Goal: Task Accomplishment & Management: Complete application form

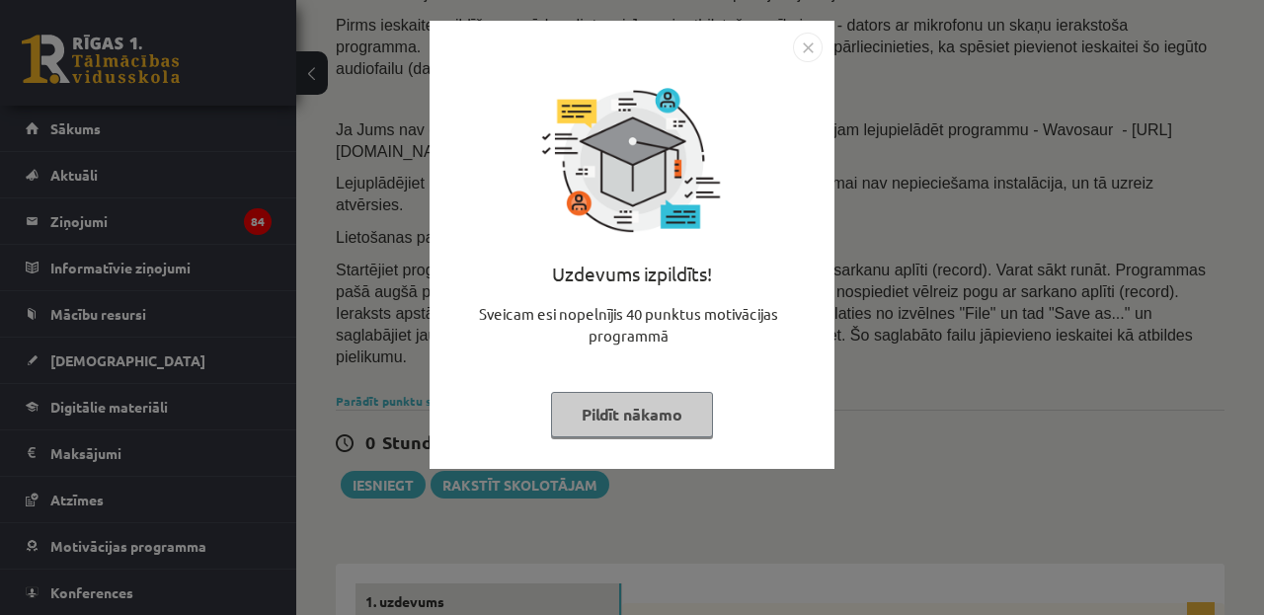
click at [657, 404] on button "Pildīt nākamo" at bounding box center [632, 414] width 162 height 45
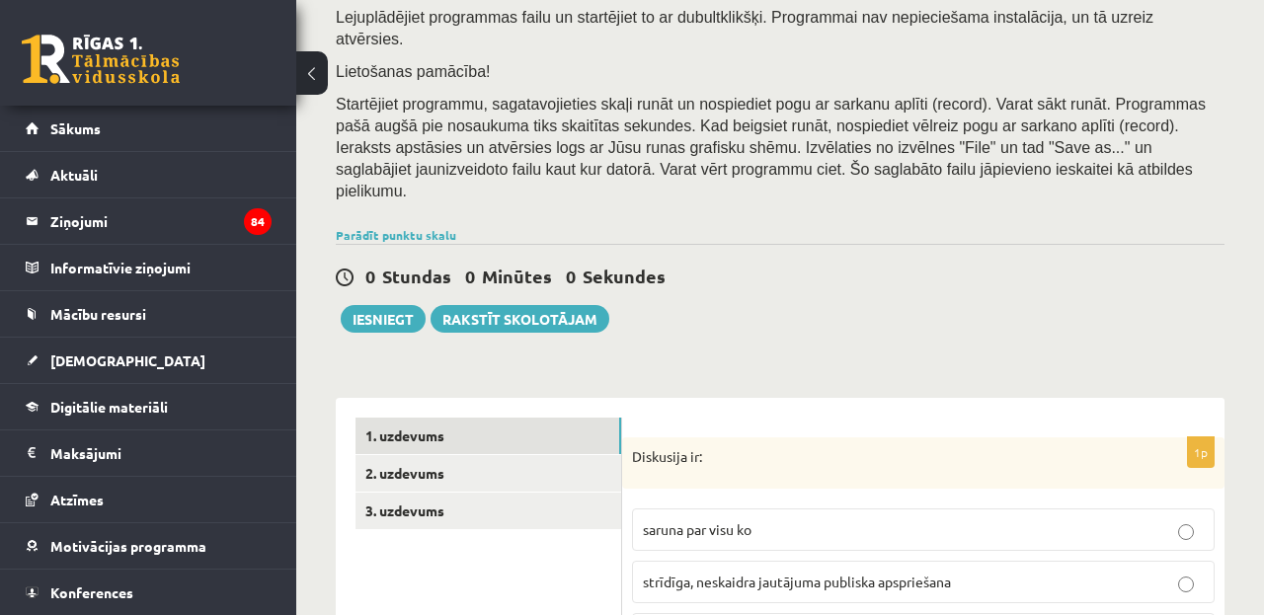
scroll to position [351, 0]
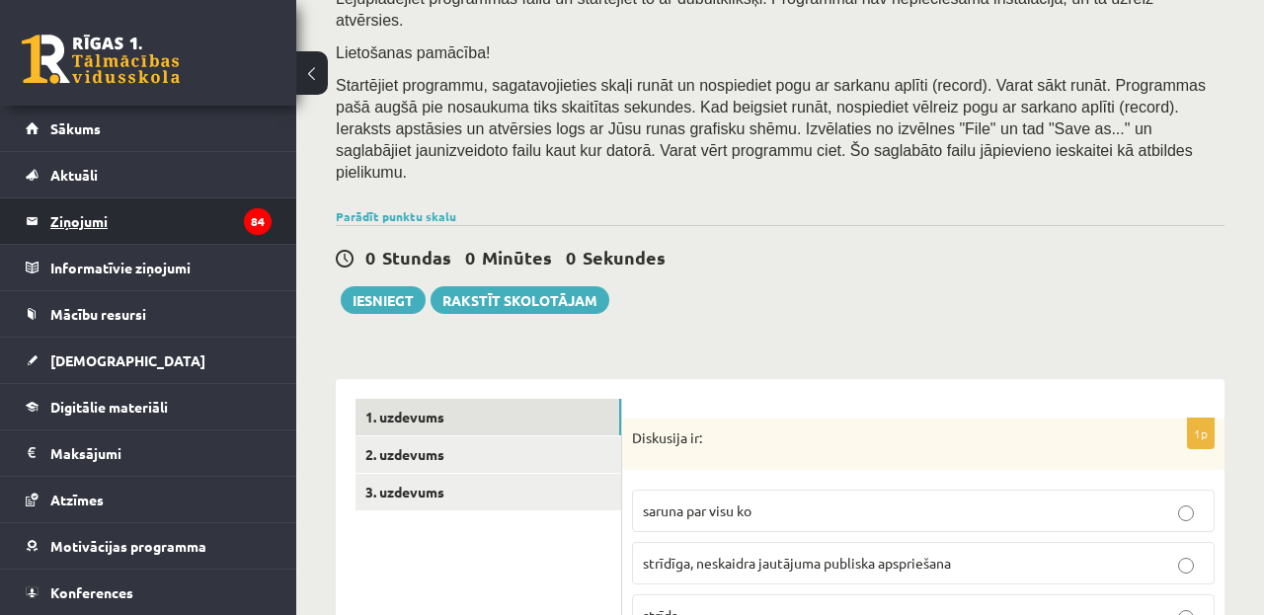
click at [136, 230] on legend "Ziņojumi 84" at bounding box center [160, 221] width 221 height 45
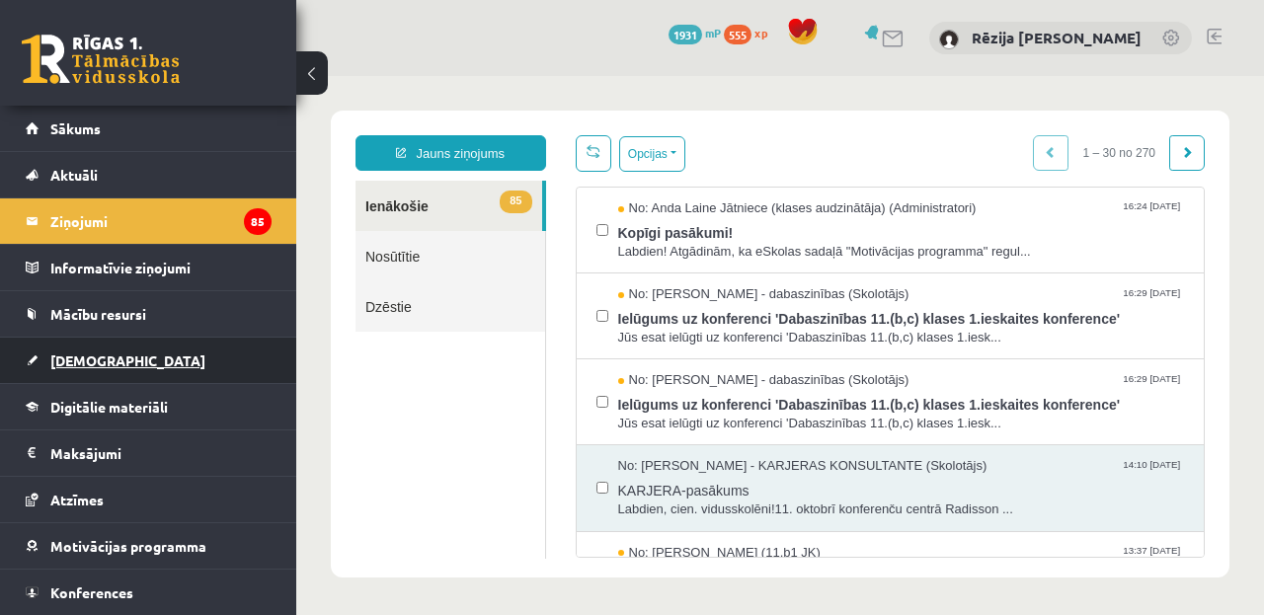
click at [116, 357] on link "[DEMOGRAPHIC_DATA]" at bounding box center [149, 360] width 246 height 45
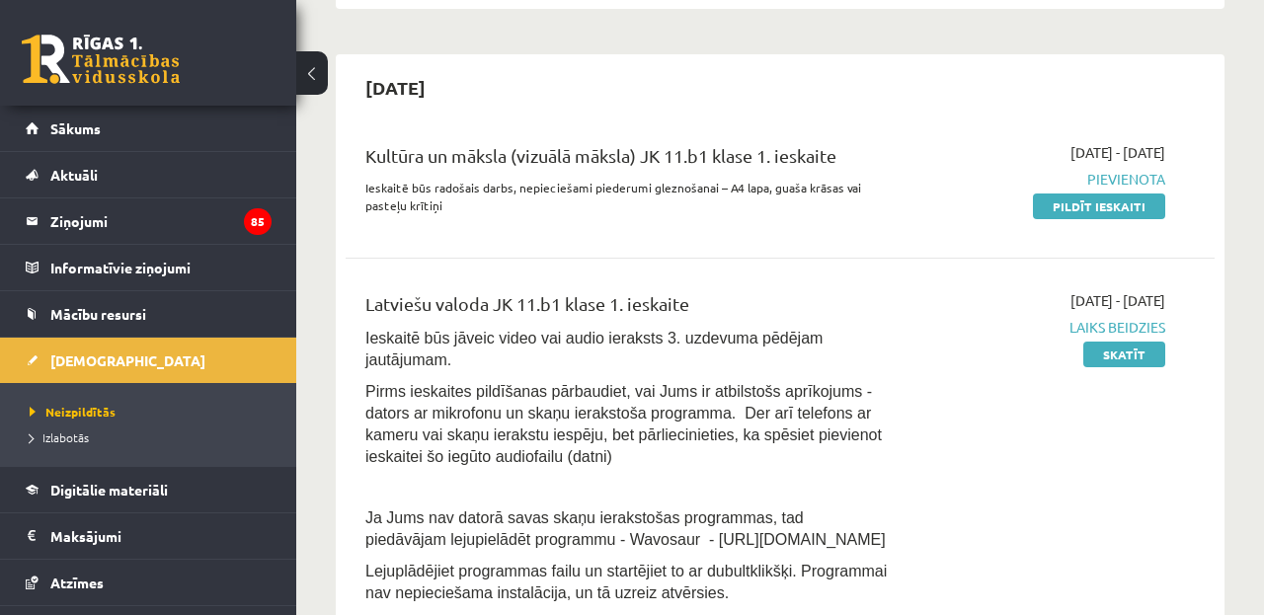
scroll to position [400, 0]
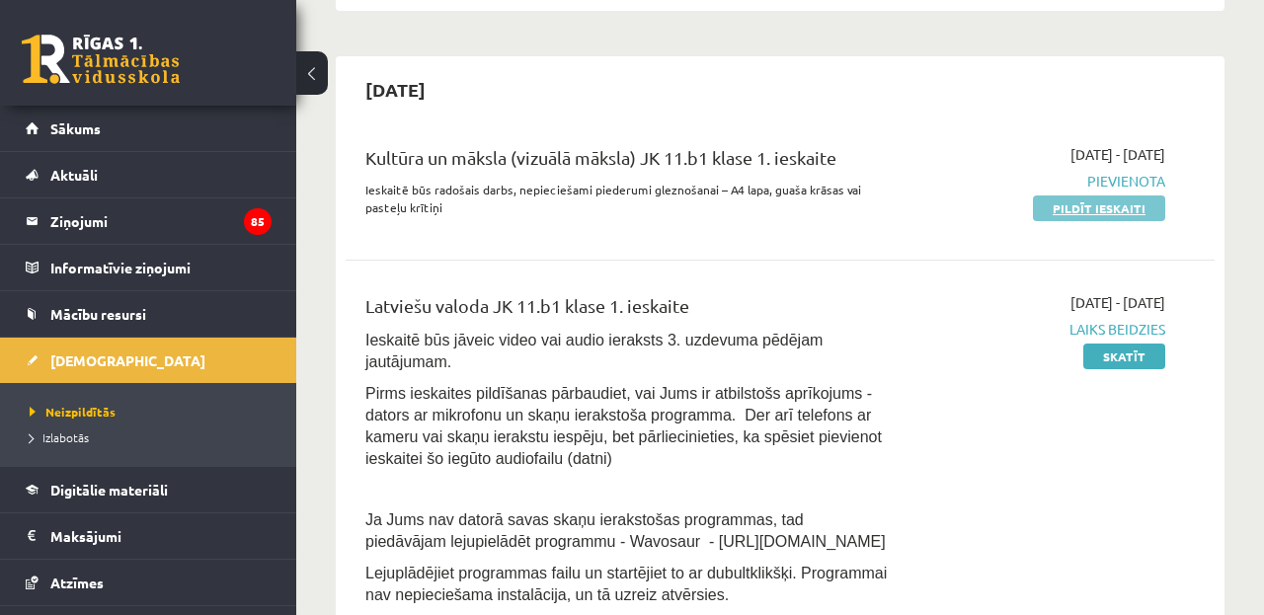
click at [1066, 213] on link "Pildīt ieskaiti" at bounding box center [1099, 209] width 132 height 26
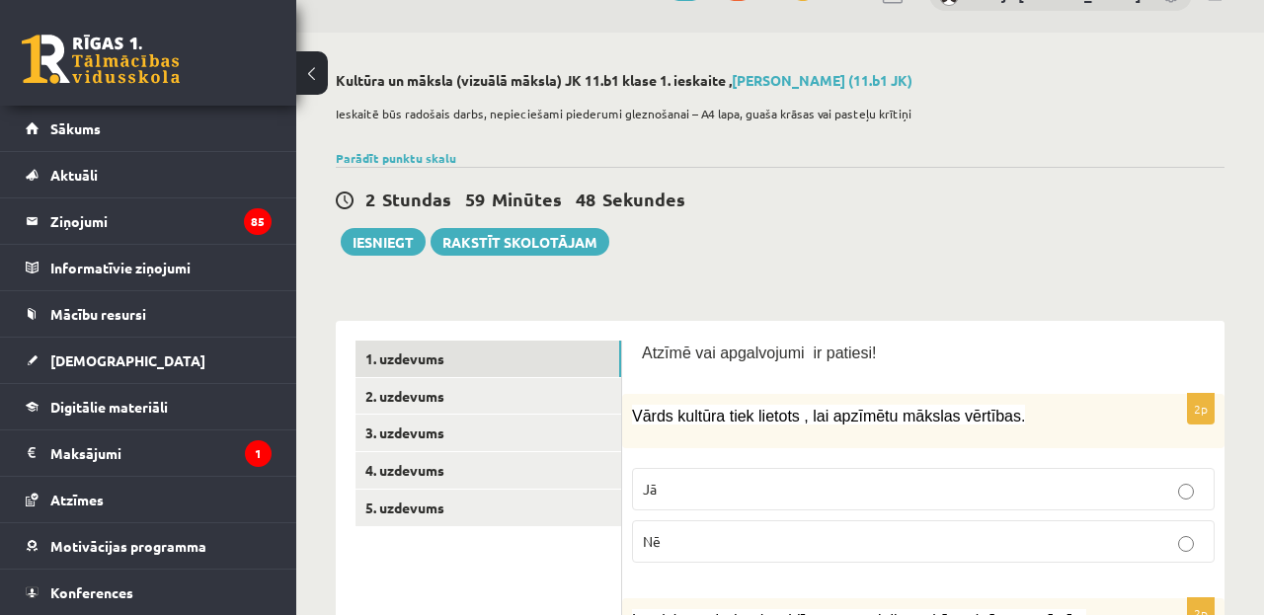
scroll to position [109, 0]
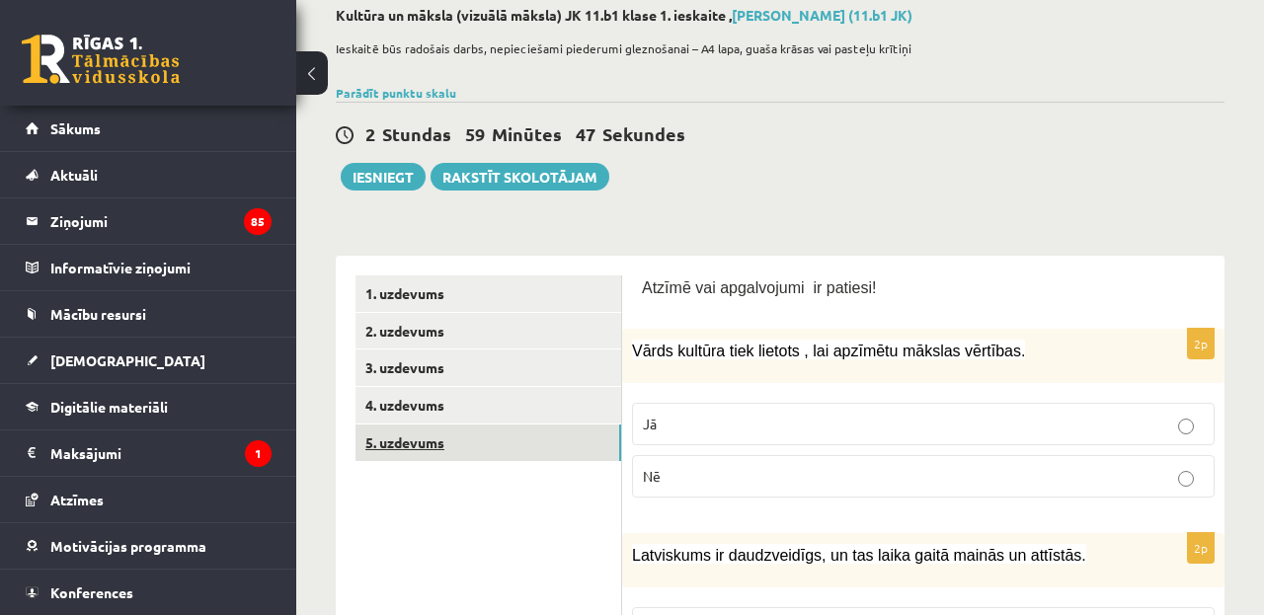
click at [514, 441] on link "5. uzdevums" at bounding box center [489, 443] width 266 height 37
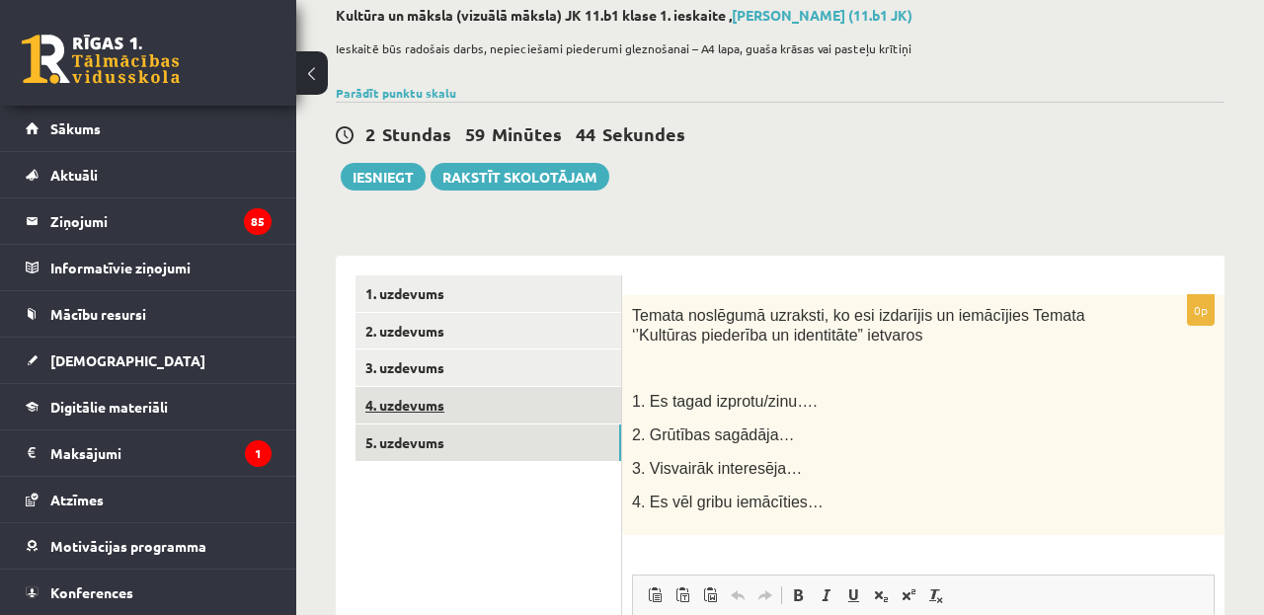
click at [476, 400] on link "4. uzdevums" at bounding box center [489, 405] width 266 height 37
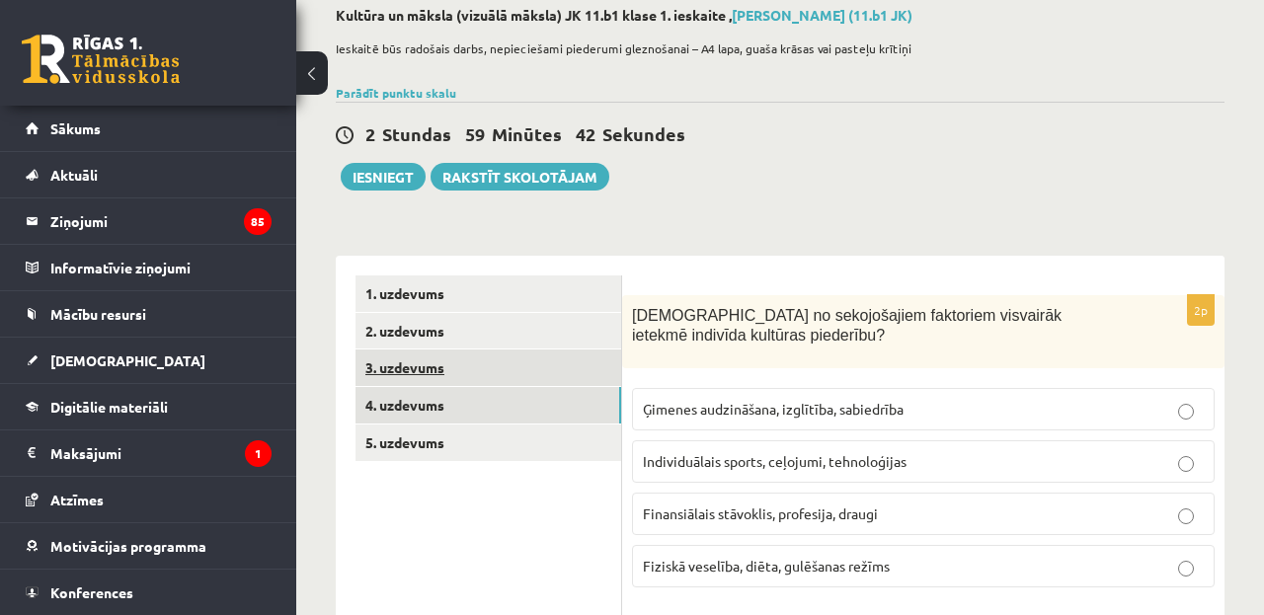
click at [530, 367] on link "3. uzdevums" at bounding box center [489, 368] width 266 height 37
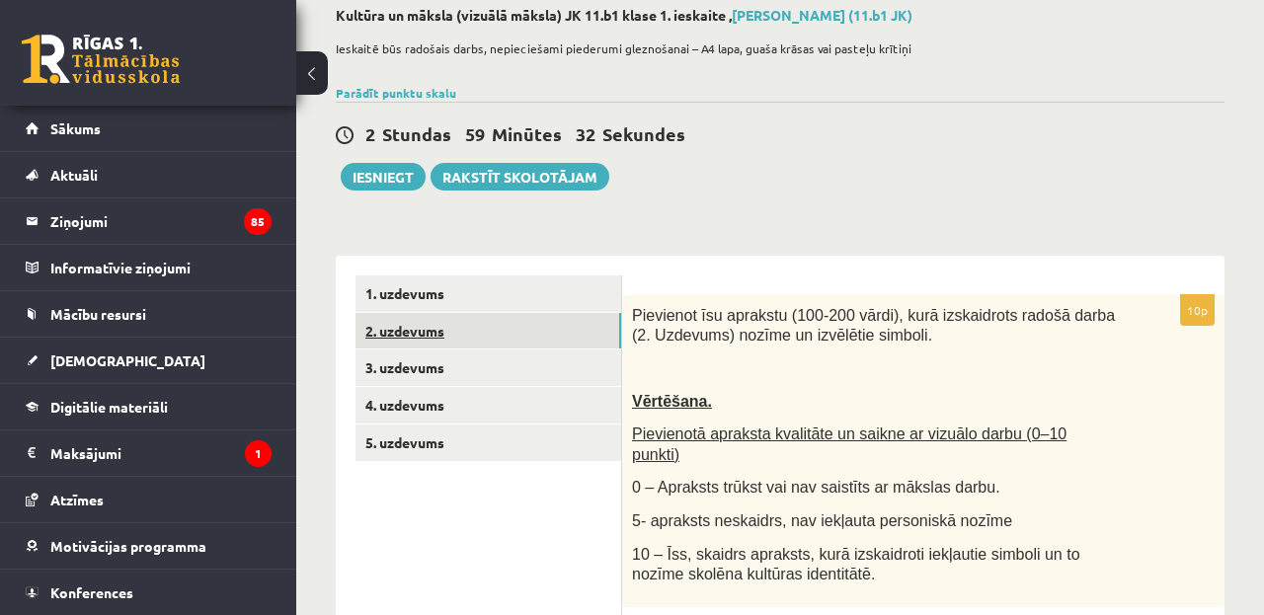
click at [514, 335] on link "2. uzdevums" at bounding box center [489, 331] width 266 height 37
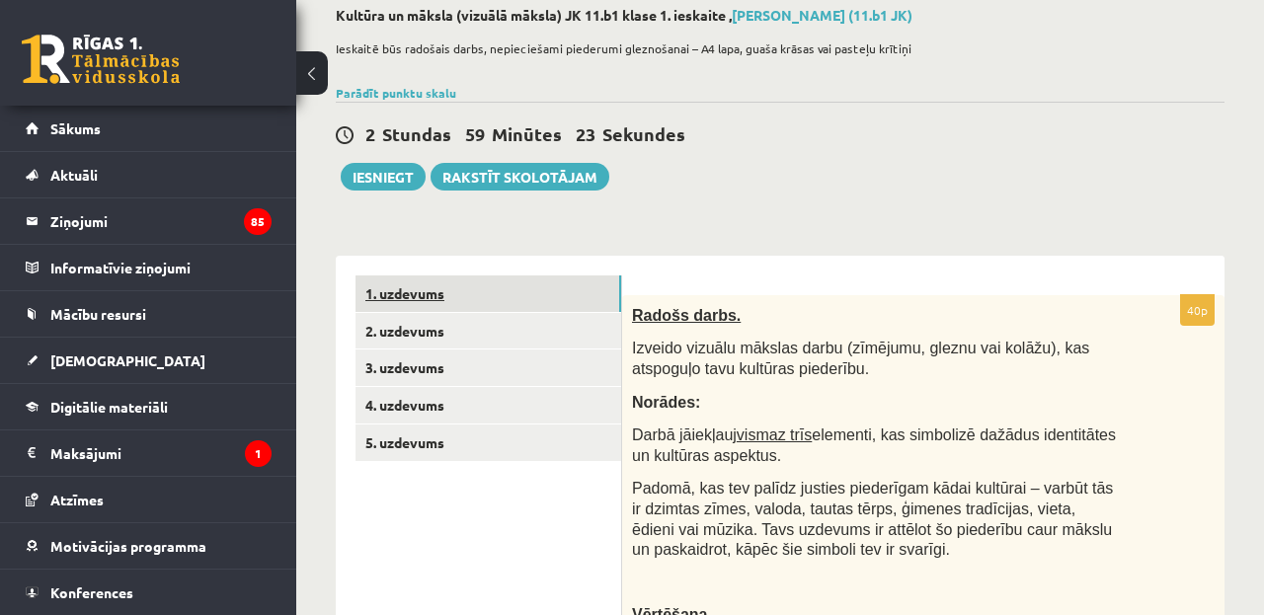
click at [520, 297] on link "1. uzdevums" at bounding box center [489, 294] width 266 height 37
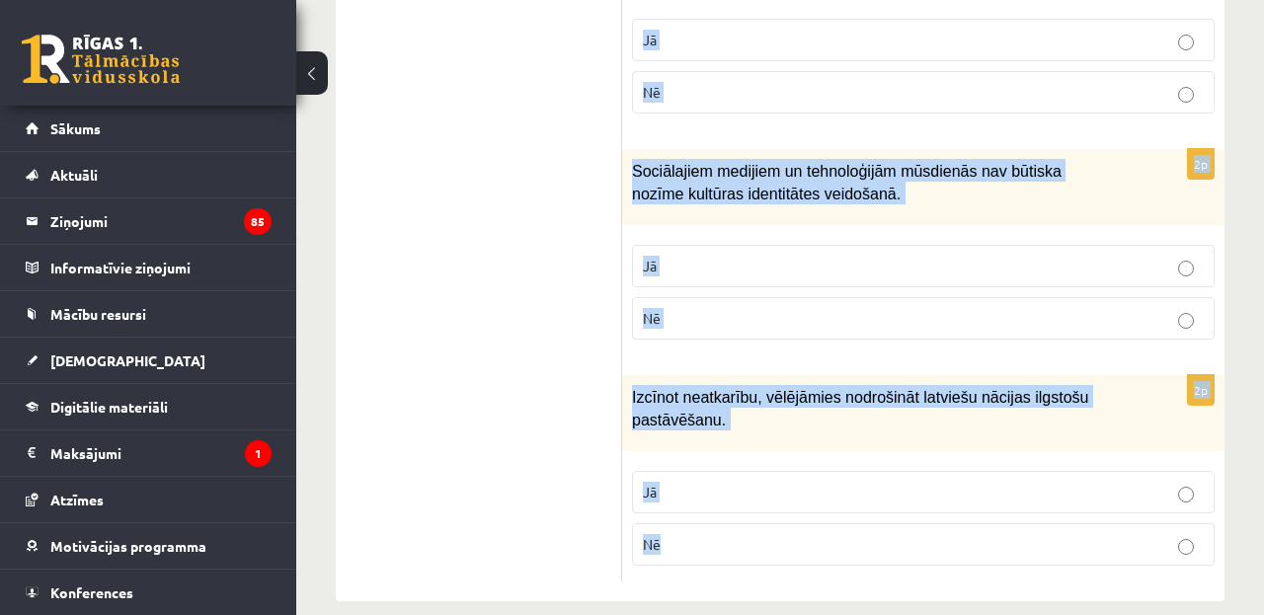
scroll to position [3176, 0]
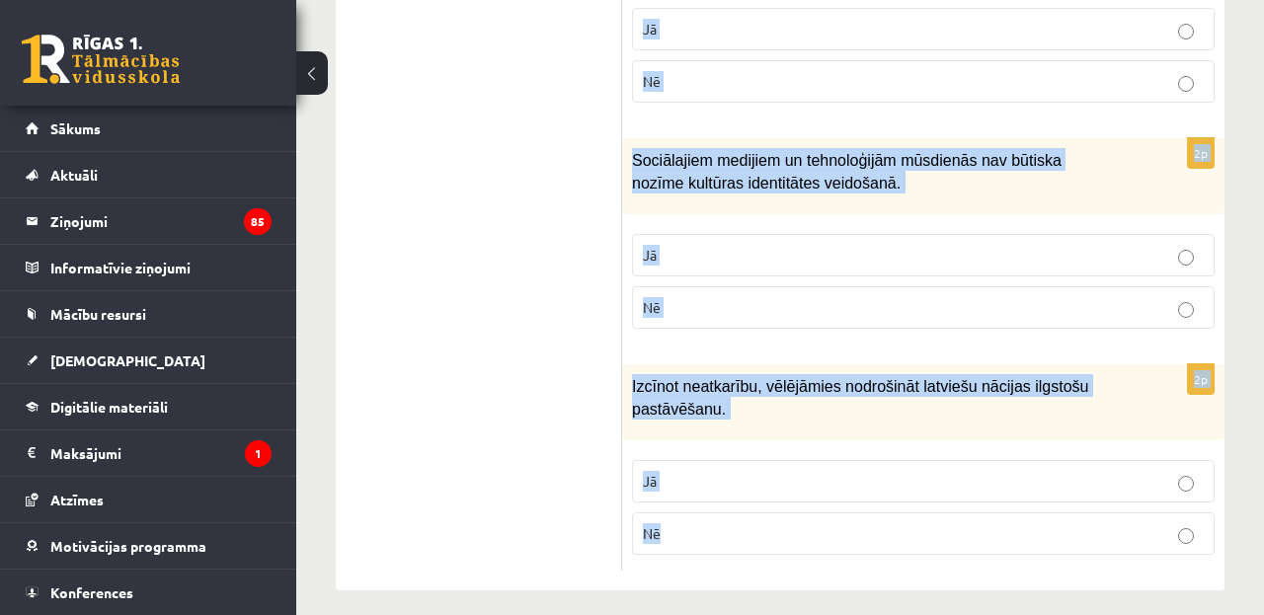
drag, startPoint x: 648, startPoint y: 283, endPoint x: 1018, endPoint y: 686, distance: 547.4
copy form "lorem ips dolorsitame co adipisc! 1e Seddo eiusmod temp incidid , utl etdolore …"
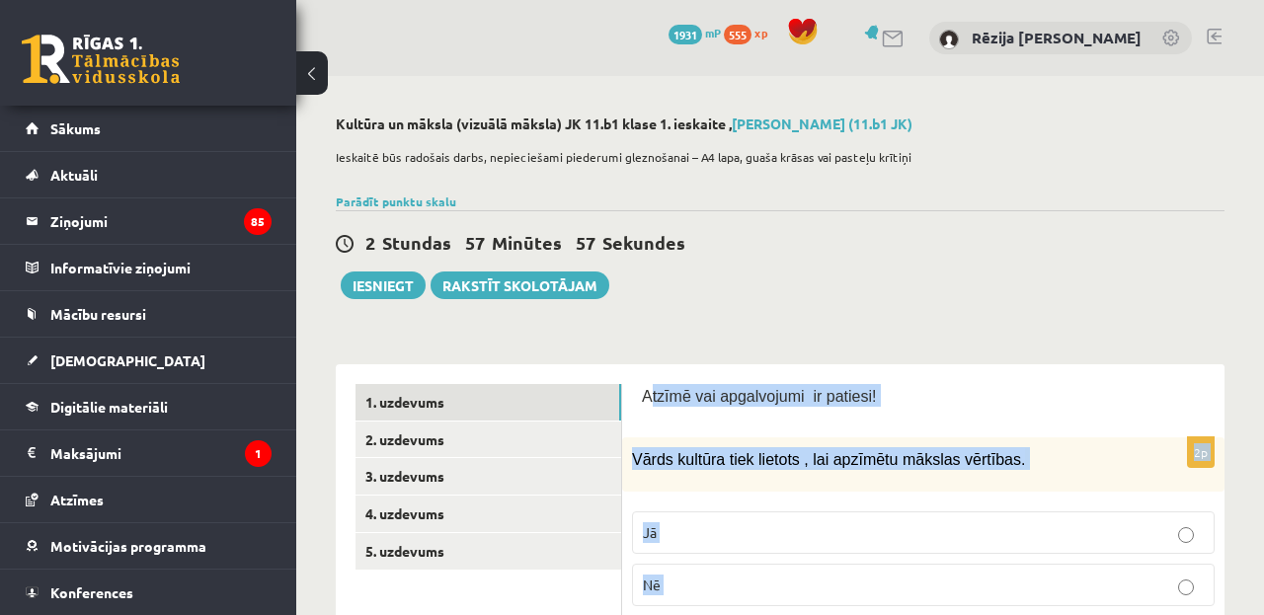
scroll to position [-1, 0]
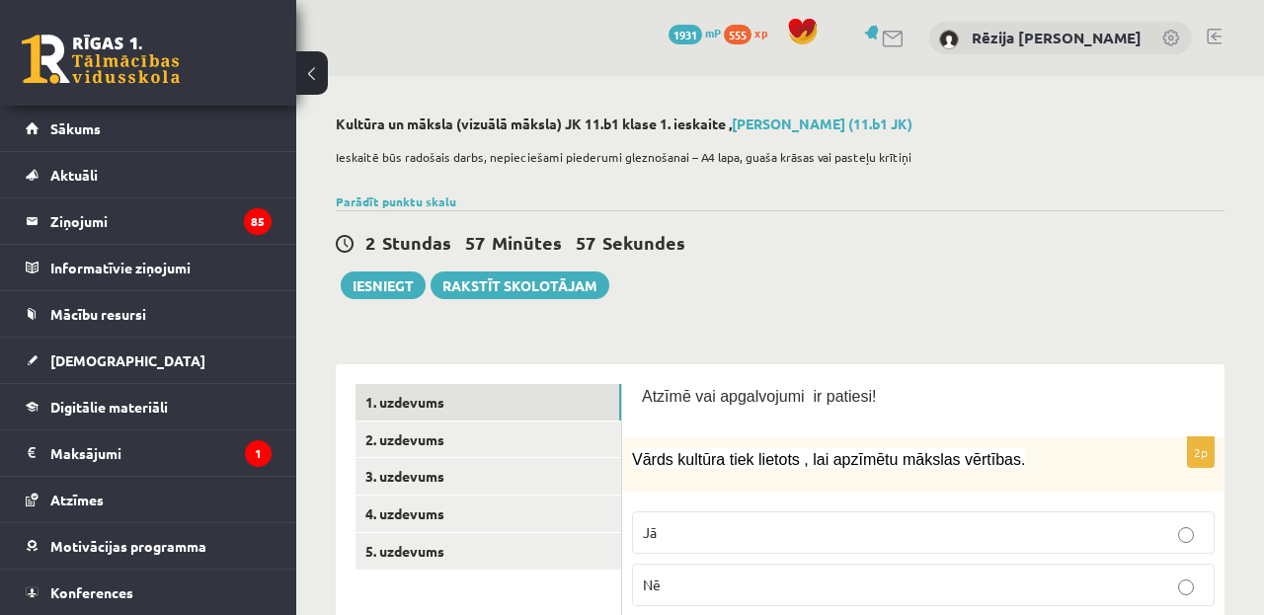
click at [823, 259] on div "2 Stundas 57 Minūtes 57 Sekundes Ieskaite saglabāta! Iesniegt Rakstīt skolotājam" at bounding box center [780, 254] width 889 height 89
click at [702, 531] on p "Jā" at bounding box center [923, 533] width 561 height 21
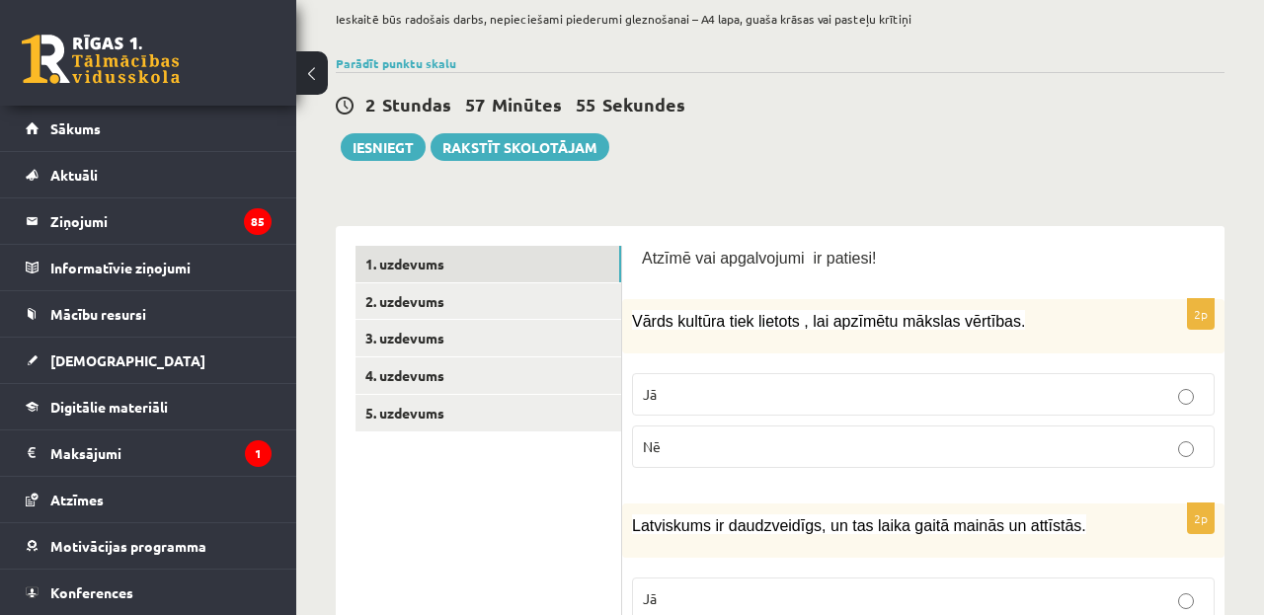
scroll to position [229, 0]
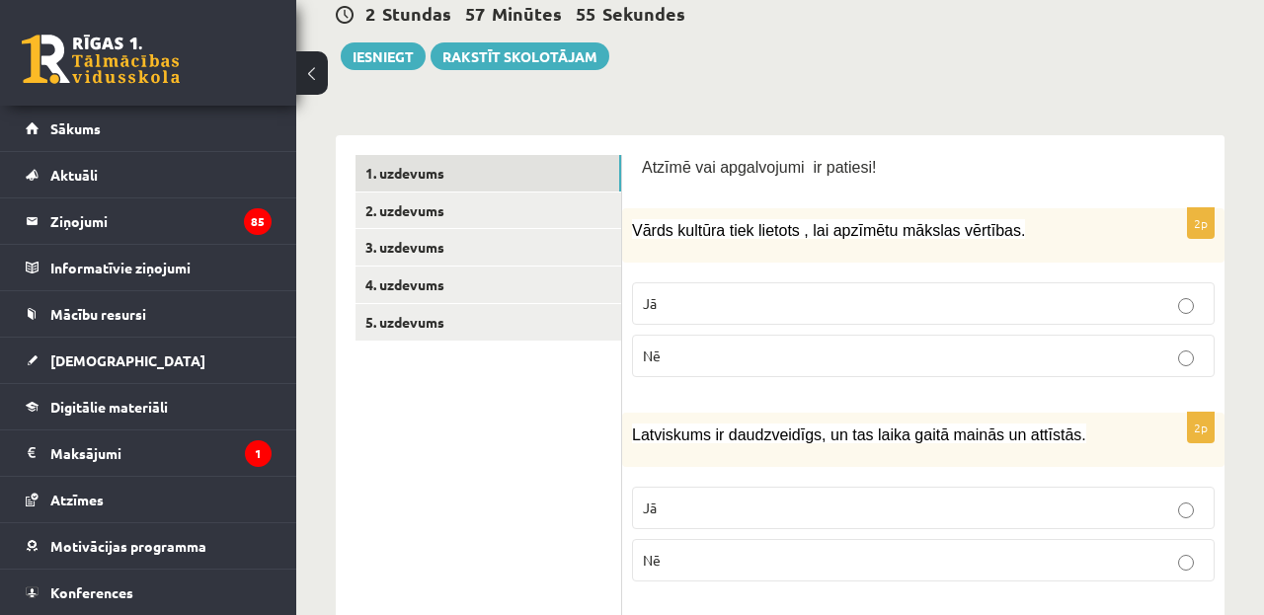
click at [684, 491] on label "Jā" at bounding box center [923, 508] width 583 height 42
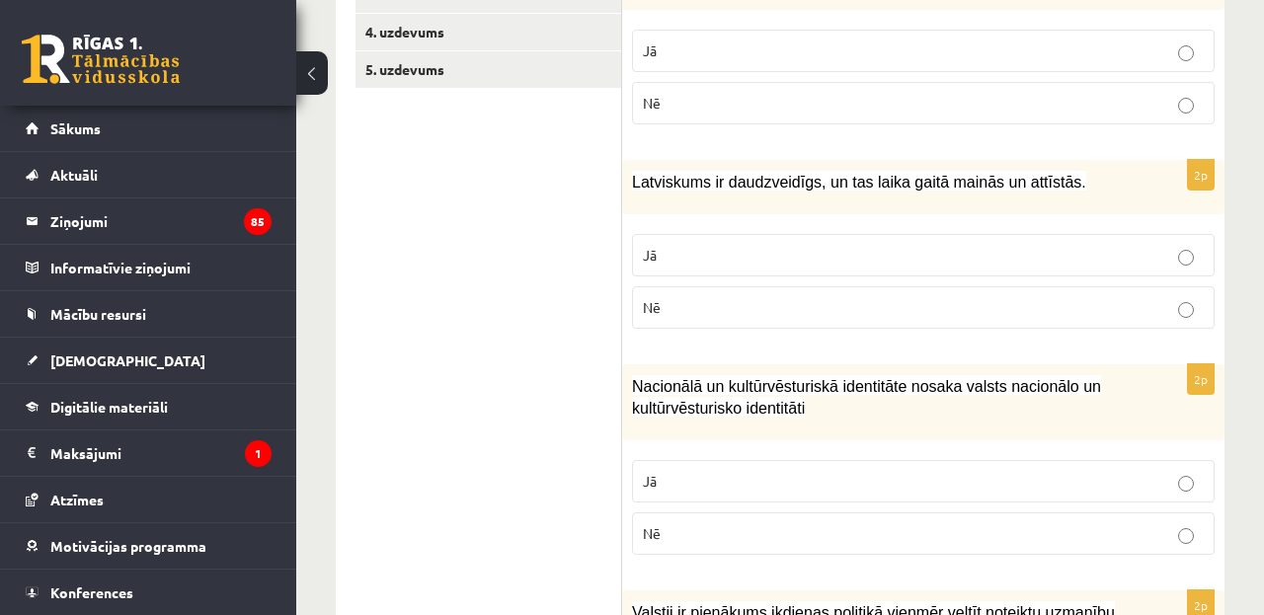
click at [680, 484] on p "Jā" at bounding box center [923, 481] width 561 height 21
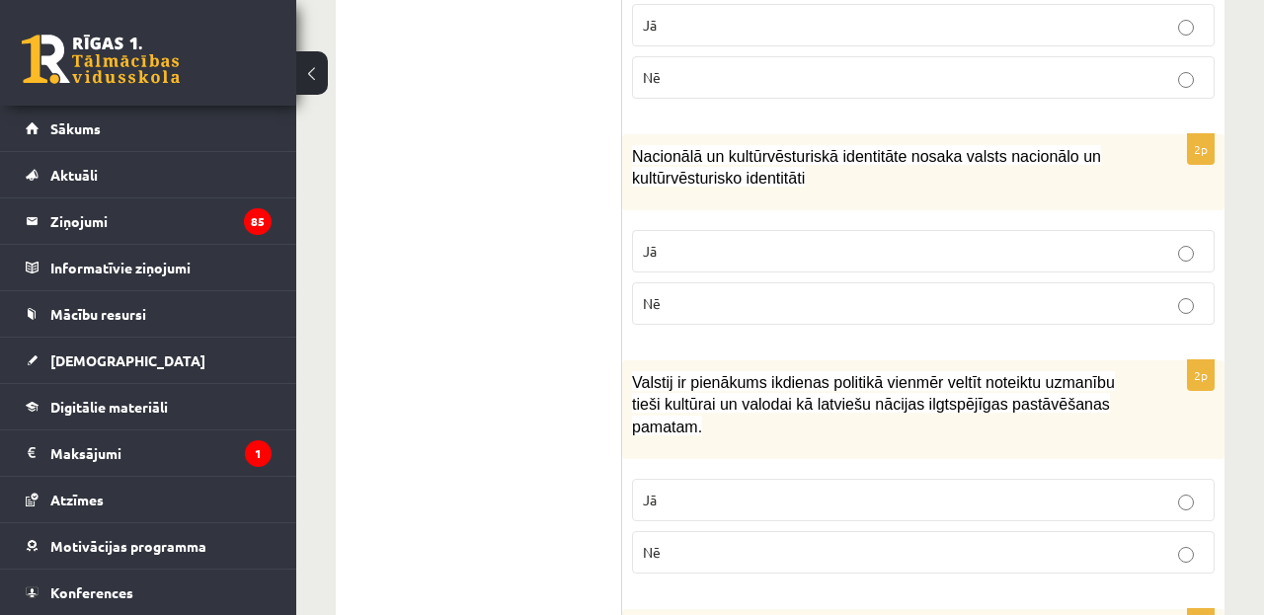
scroll to position [724, 0]
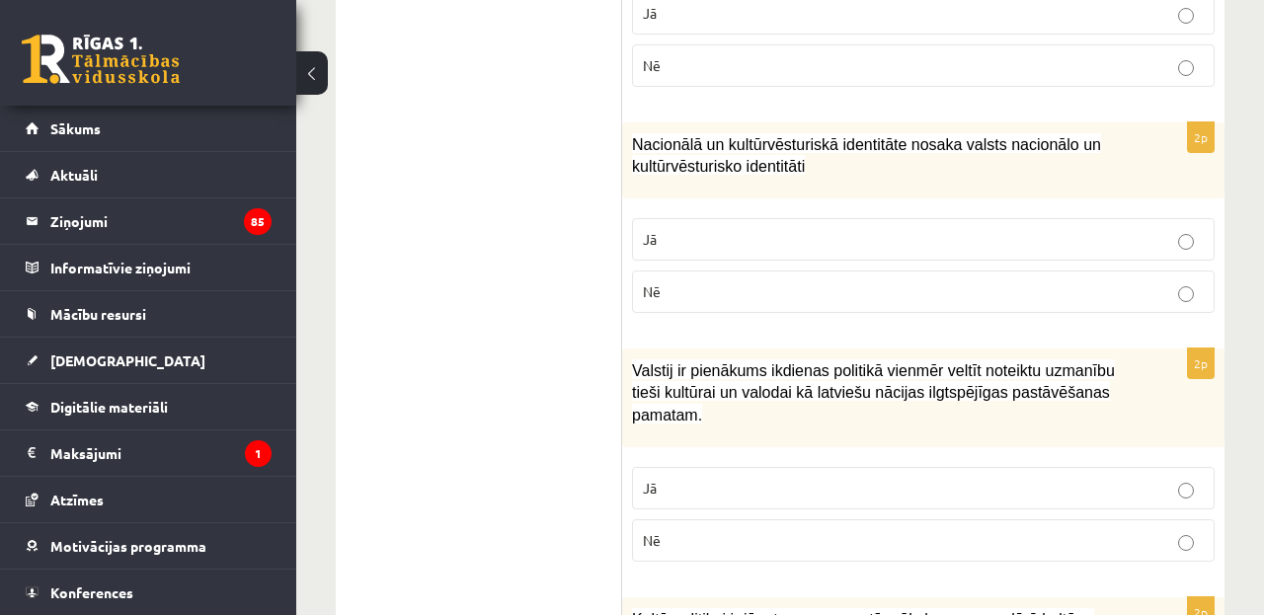
click at [673, 461] on fieldset "Jā Nē" at bounding box center [923, 512] width 583 height 111
click at [667, 484] on p "Jā" at bounding box center [923, 488] width 561 height 21
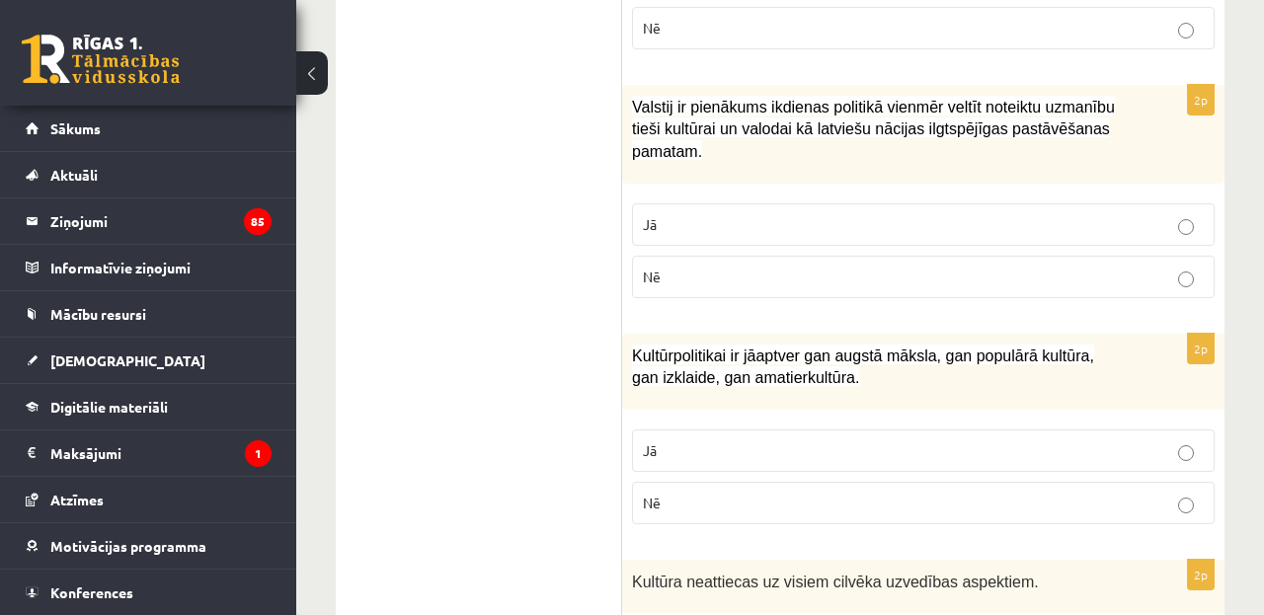
click at [665, 457] on label "Jā" at bounding box center [923, 451] width 583 height 42
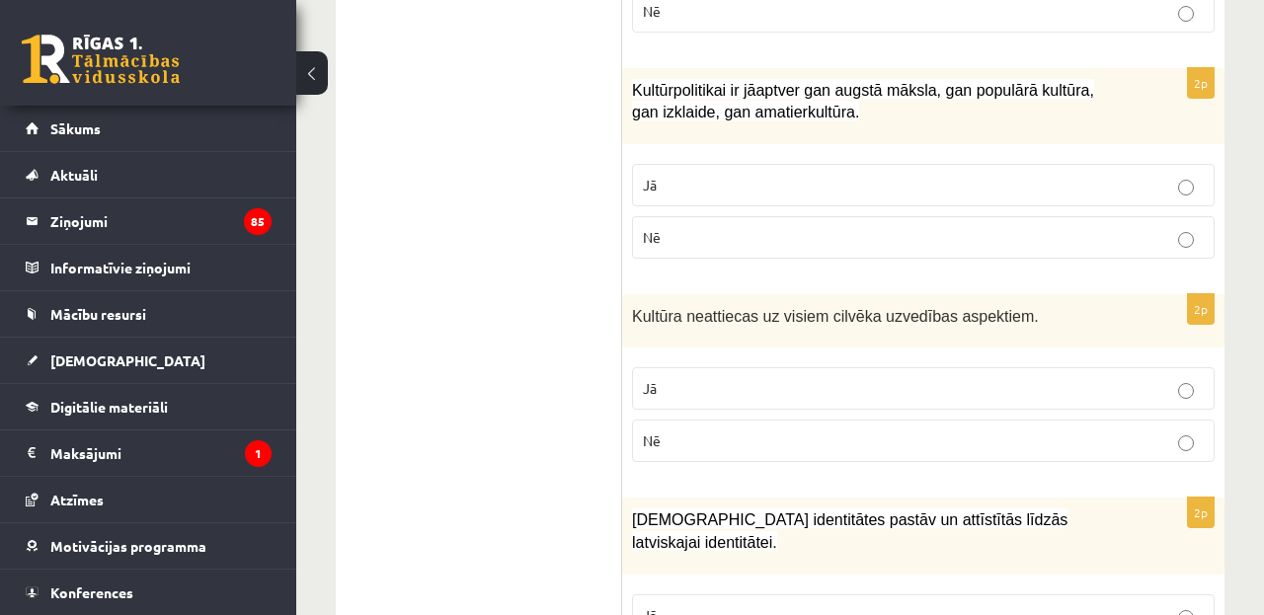
scroll to position [1300, 0]
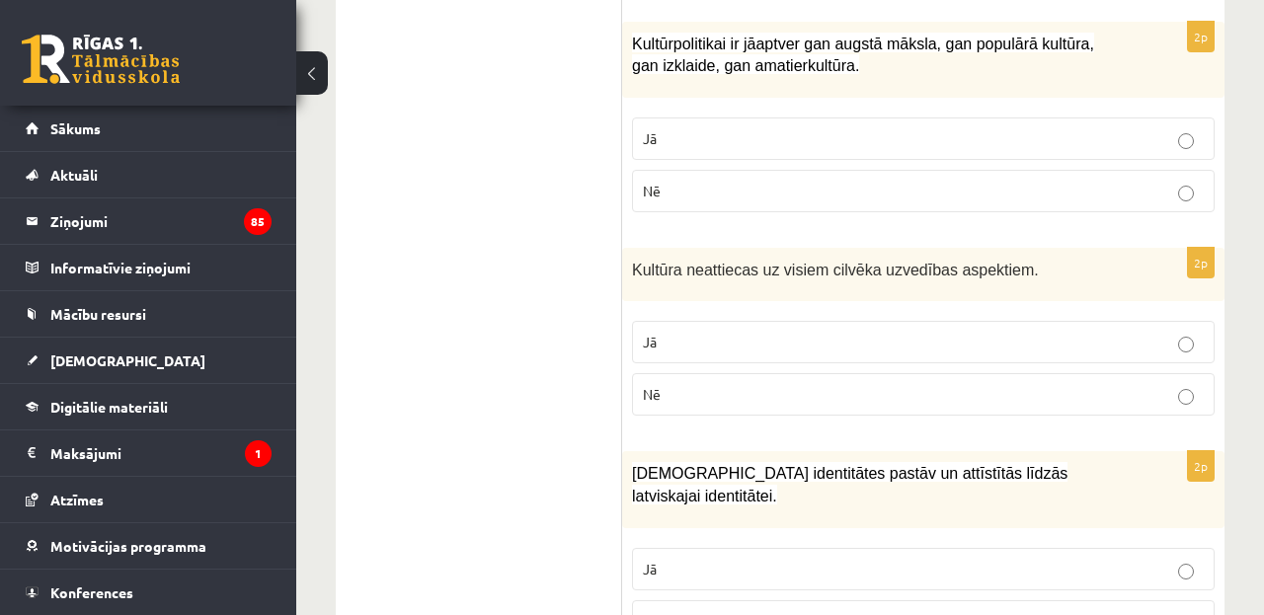
click at [676, 387] on p "Nē" at bounding box center [923, 394] width 561 height 21
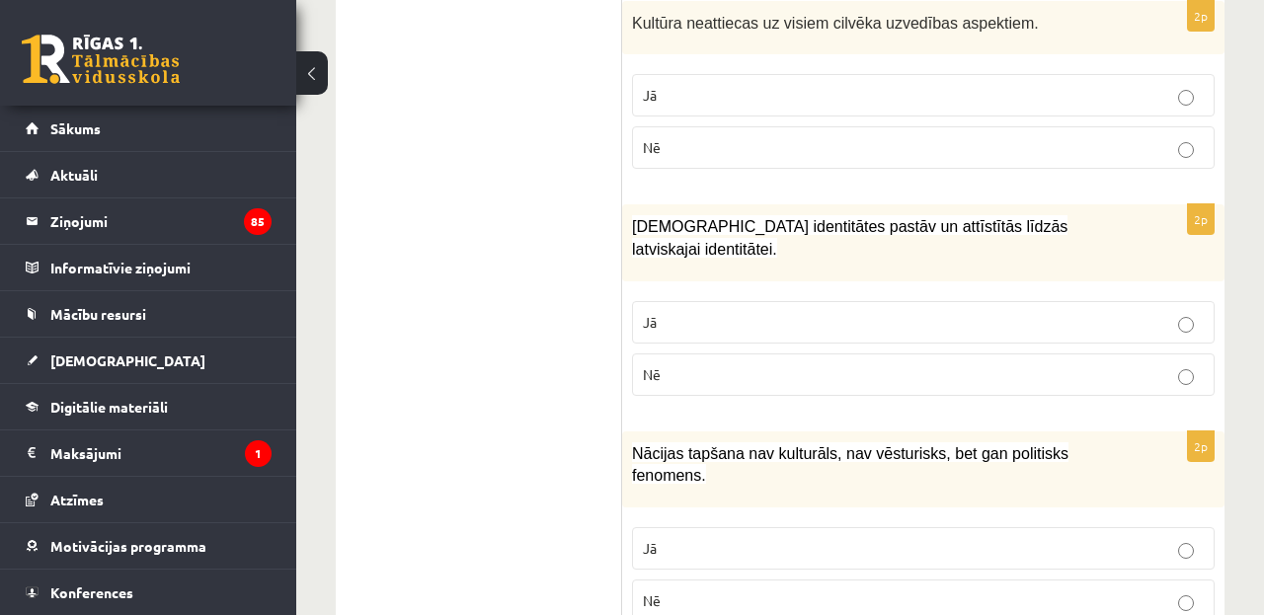
scroll to position [1548, 0]
click at [691, 311] on p "Jā" at bounding box center [923, 321] width 561 height 21
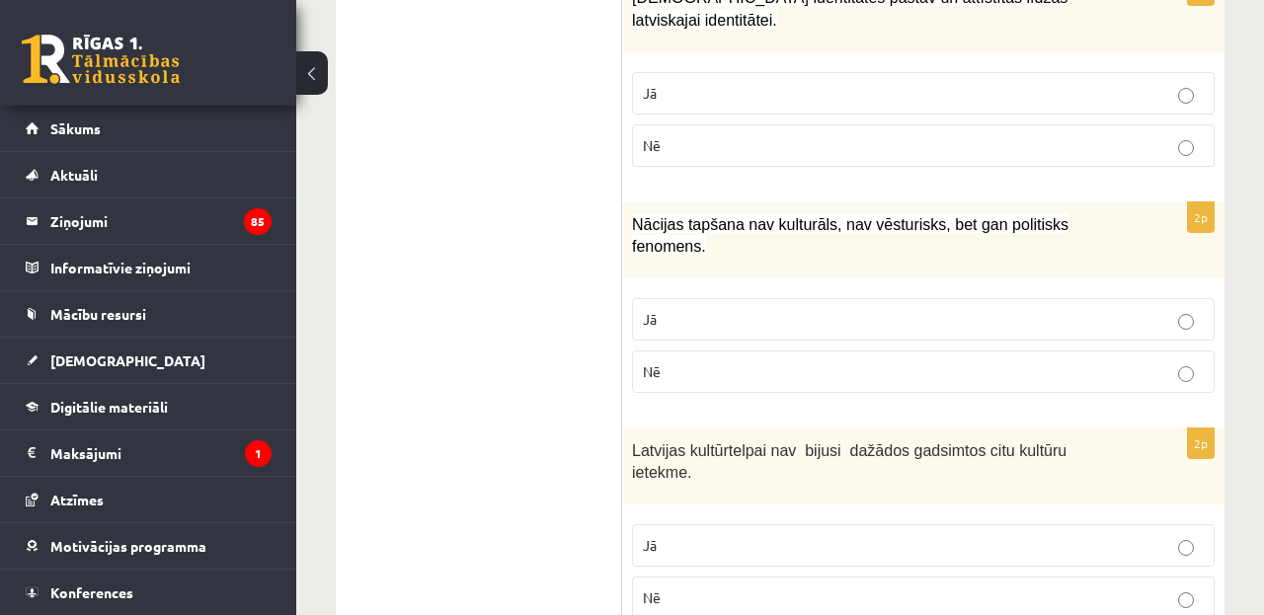
scroll to position [1826, 0]
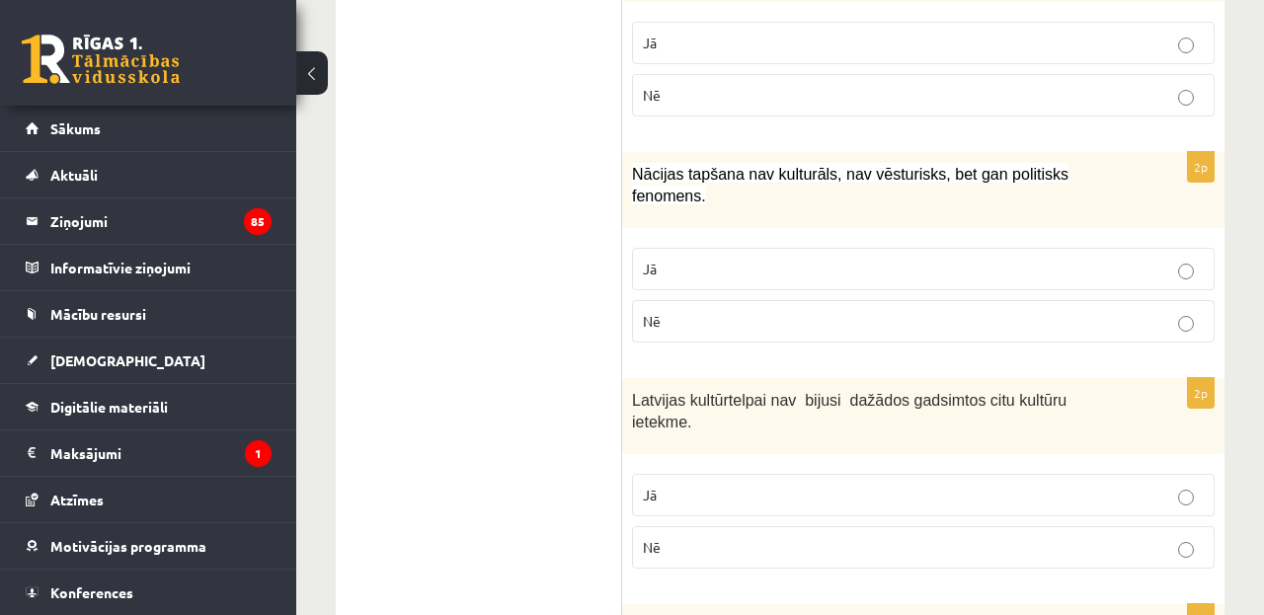
click at [680, 313] on p "Nē" at bounding box center [923, 321] width 561 height 21
click at [667, 526] on label "Nē" at bounding box center [923, 547] width 583 height 42
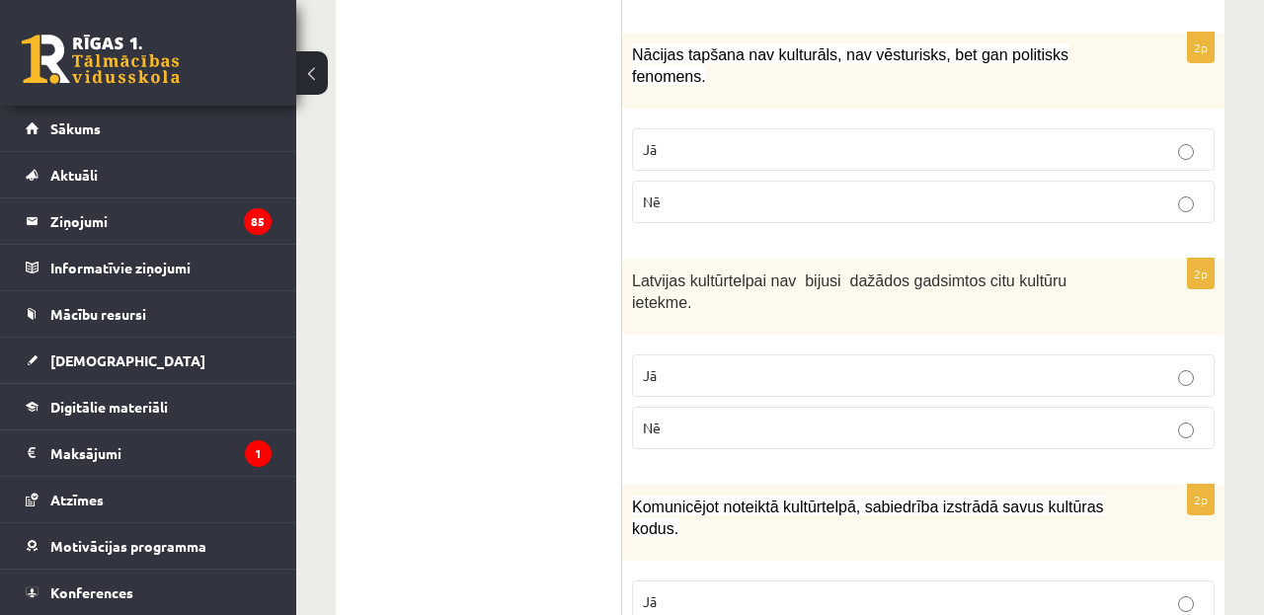
scroll to position [2029, 0]
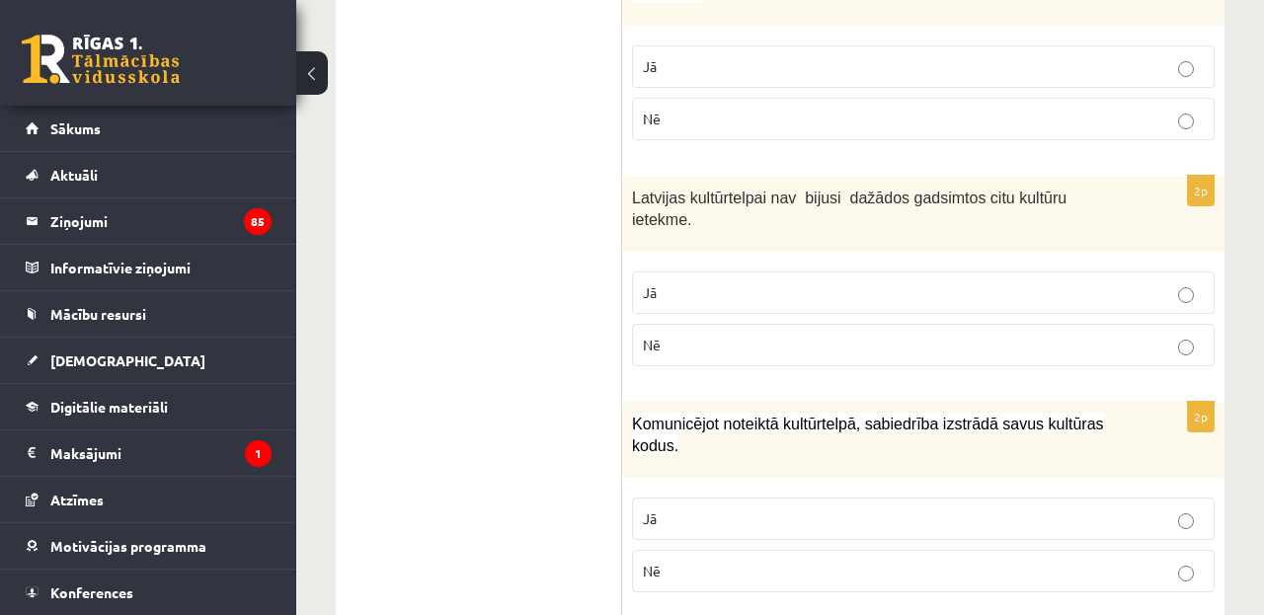
click at [662, 509] on p "Jā" at bounding box center [923, 519] width 561 height 21
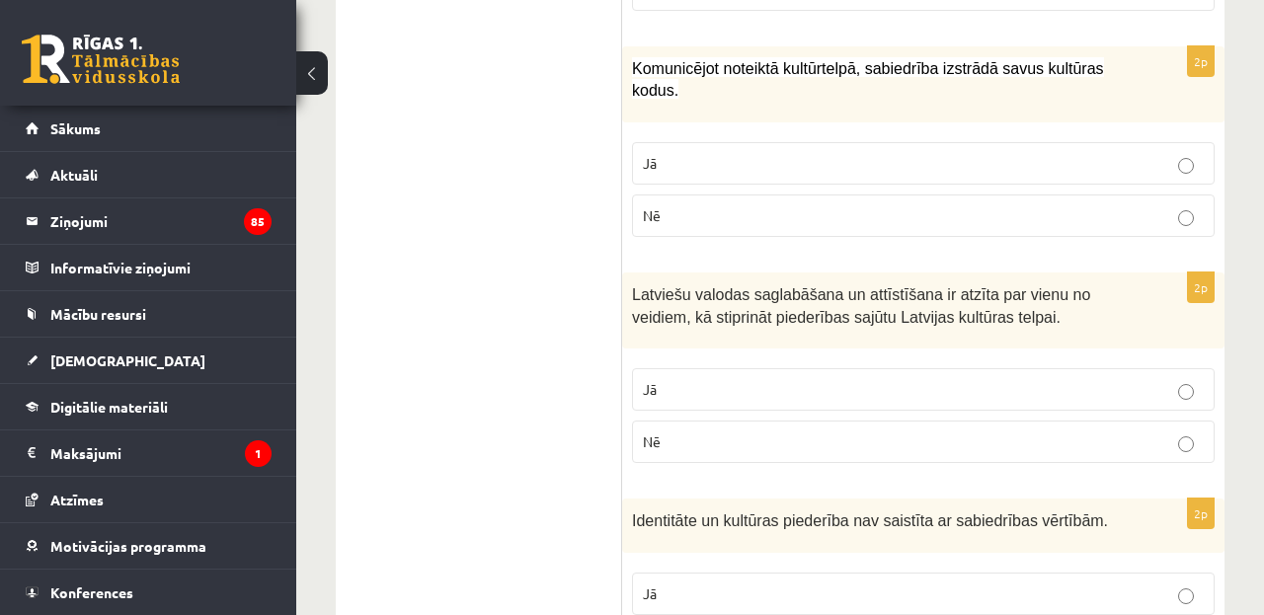
scroll to position [2406, 0]
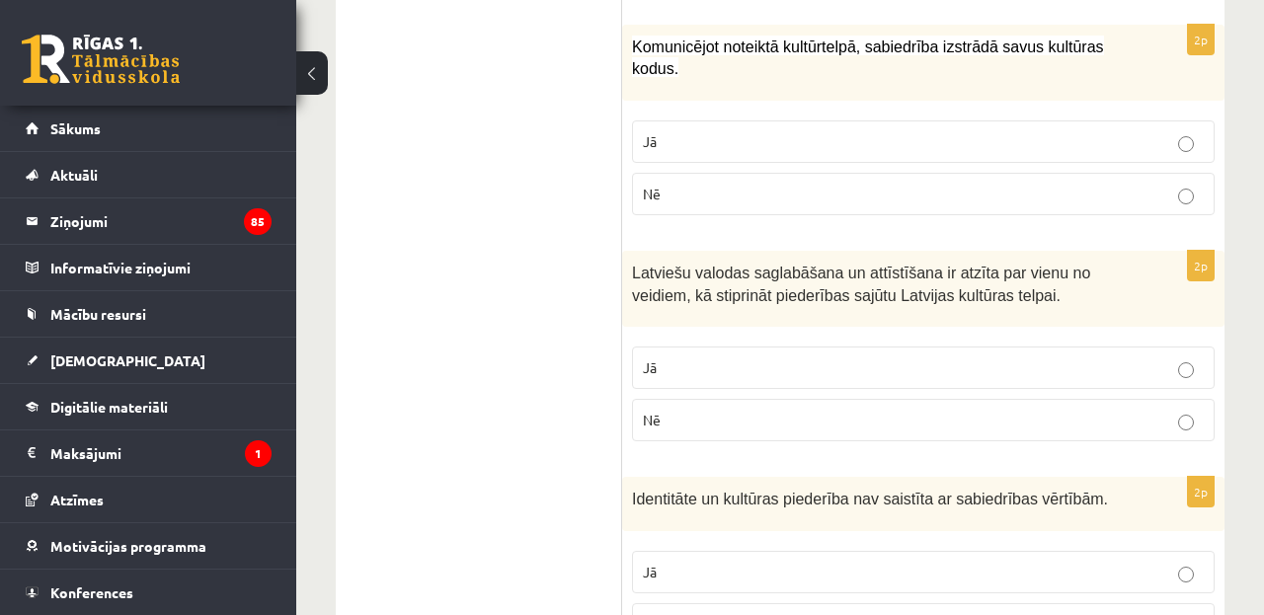
click at [720, 410] on p "Nē" at bounding box center [923, 420] width 561 height 21
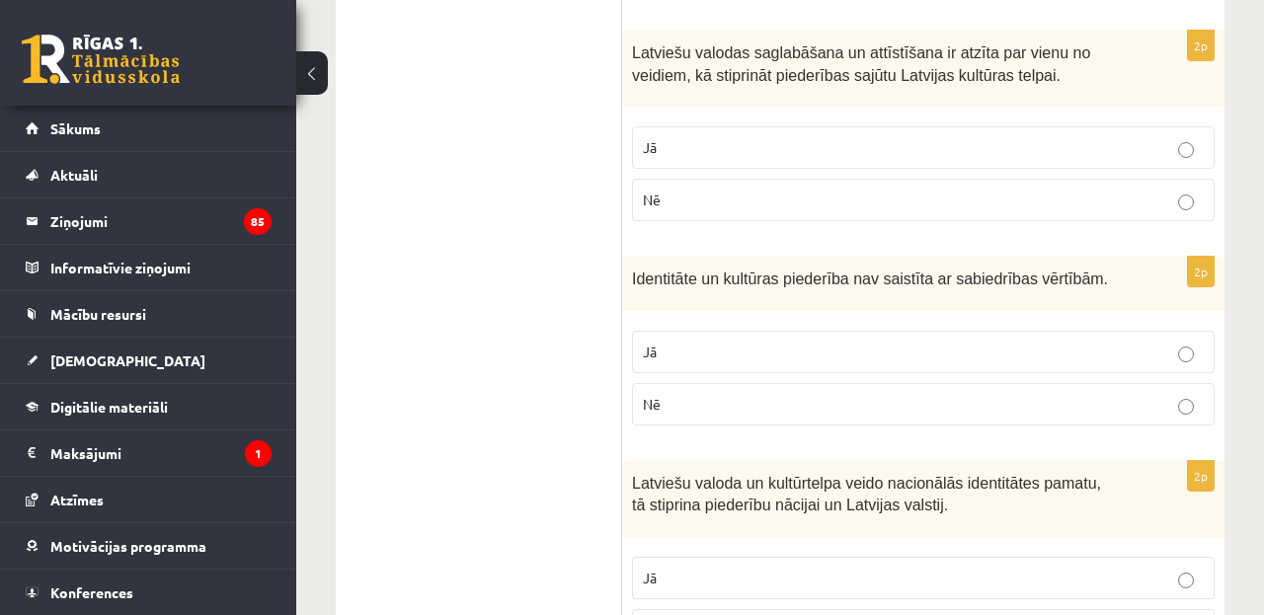
click at [704, 346] on p "Jā" at bounding box center [923, 352] width 561 height 21
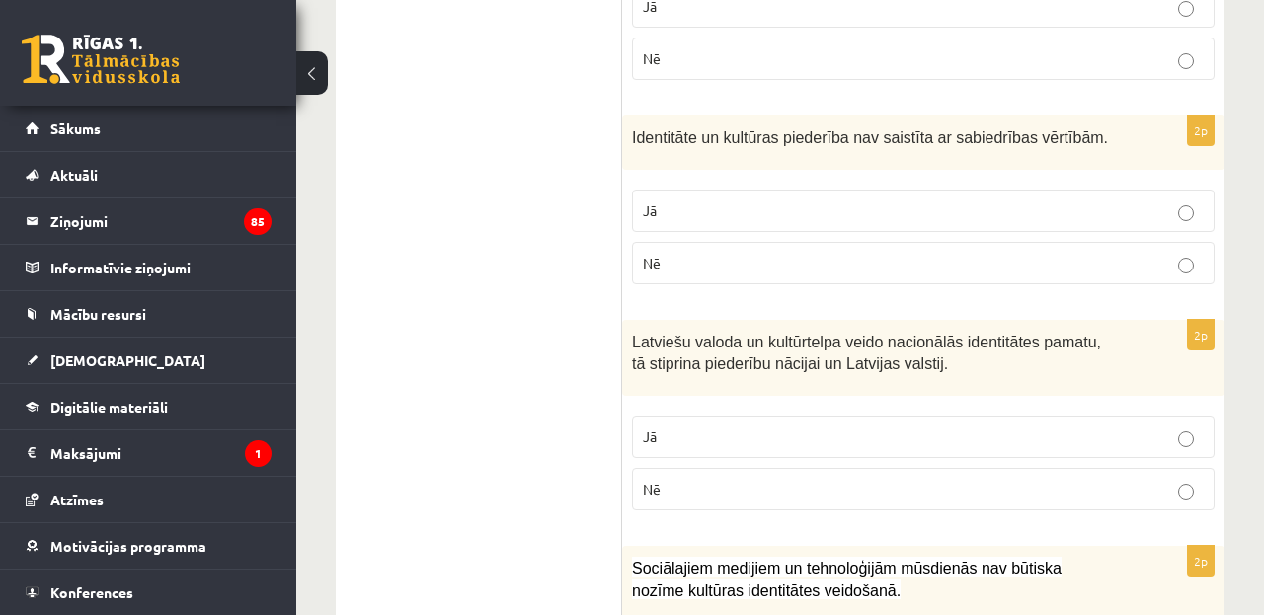
scroll to position [2800, 0]
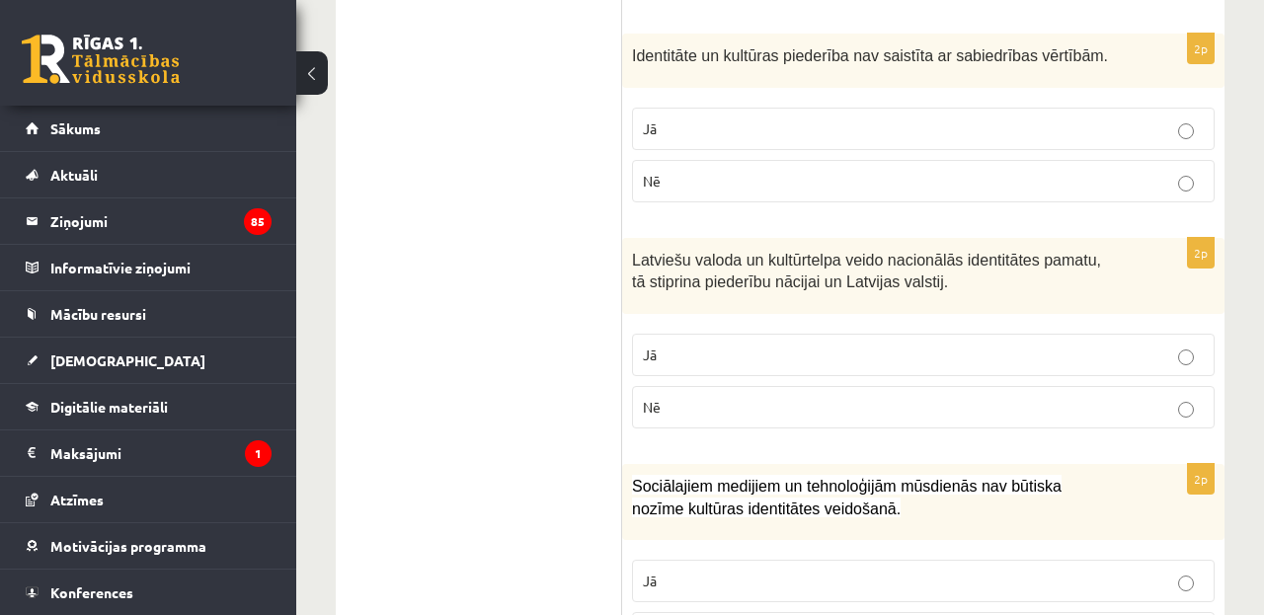
click at [720, 386] on label "Nē" at bounding box center [923, 407] width 583 height 42
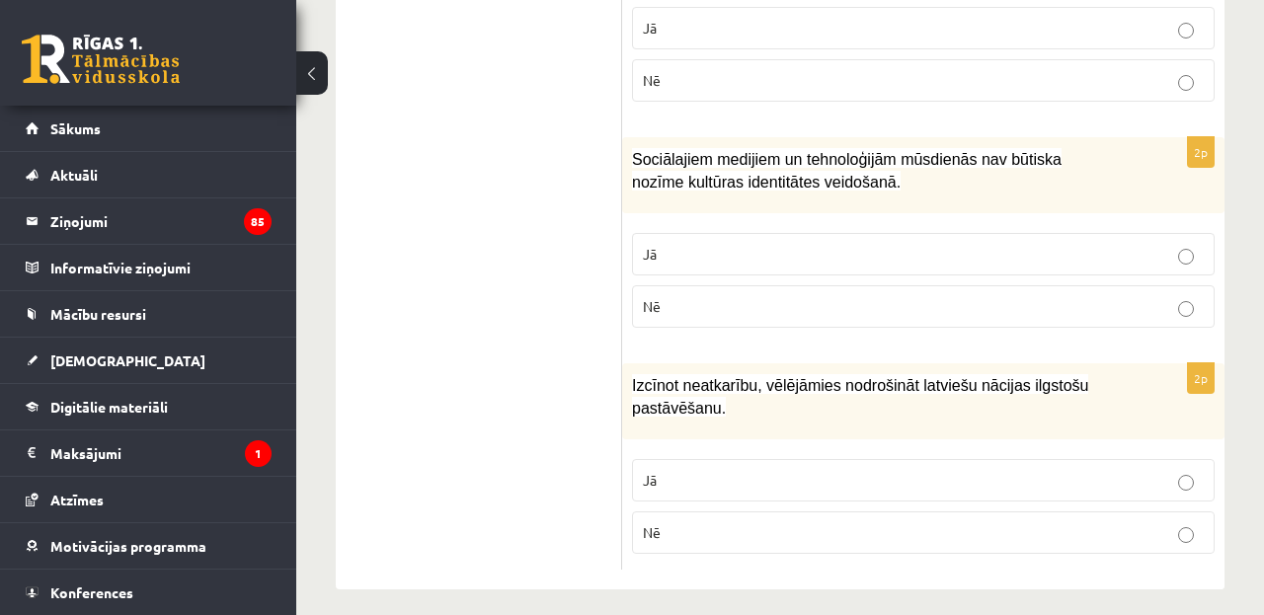
scroll to position [3176, 0]
click at [723, 245] on p "Jā" at bounding box center [923, 255] width 561 height 21
click at [716, 471] on p "Jā" at bounding box center [923, 481] width 561 height 21
click at [699, 297] on p "Nē" at bounding box center [923, 307] width 561 height 21
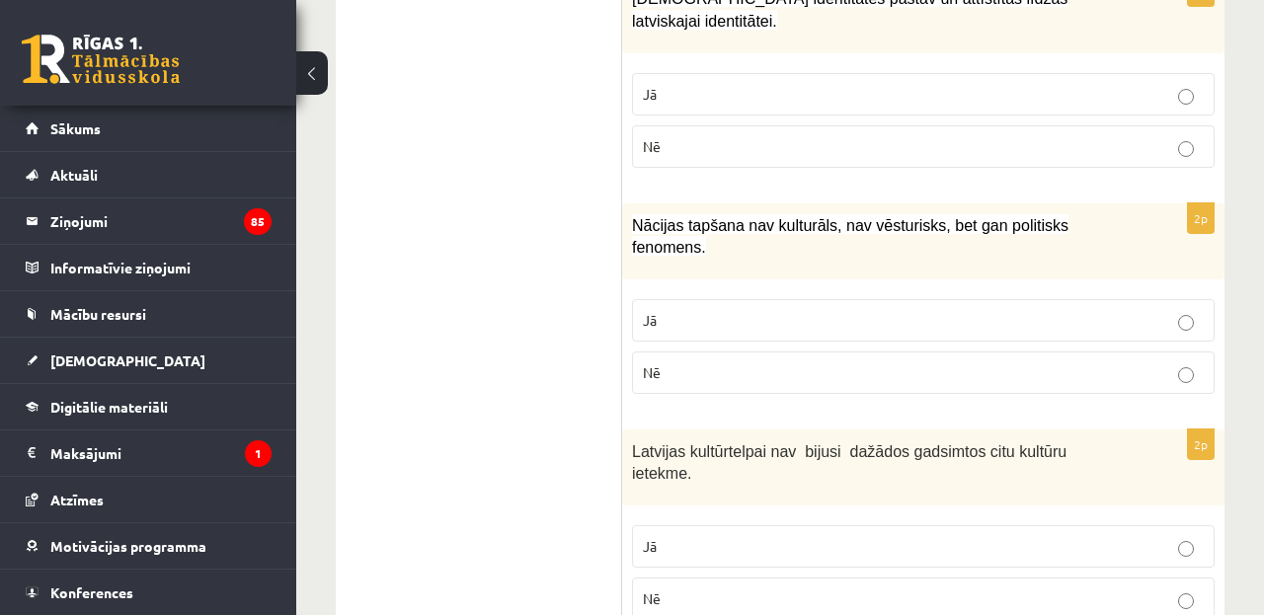
scroll to position [1772, 0]
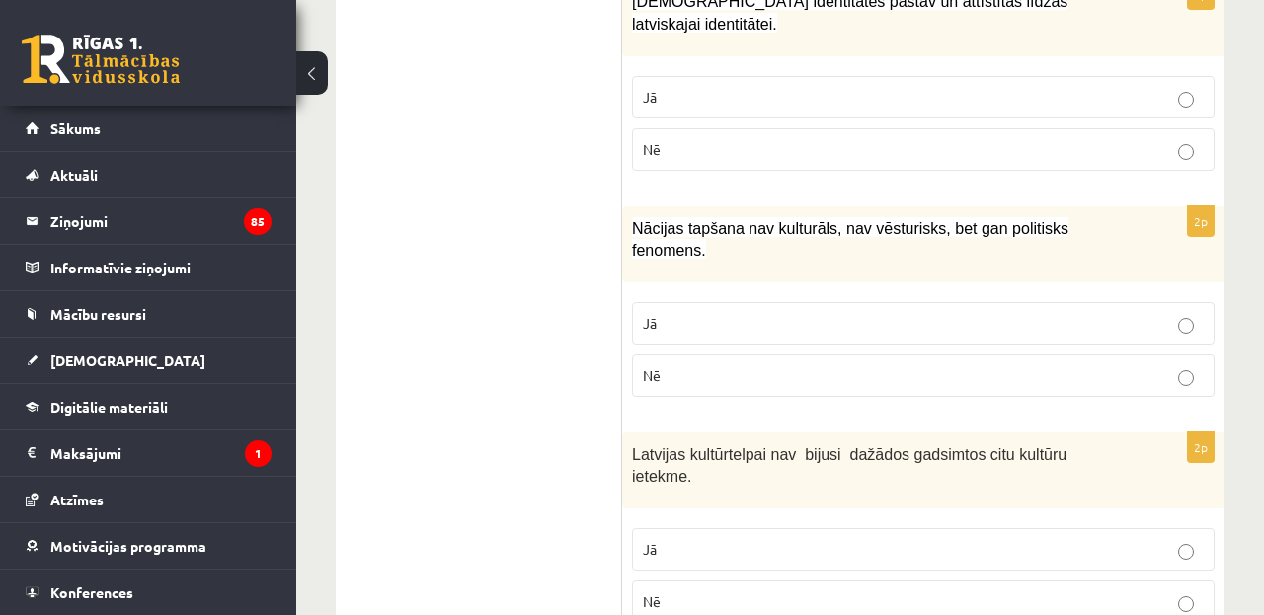
click at [744, 150] on p "Nē" at bounding box center [923, 149] width 561 height 21
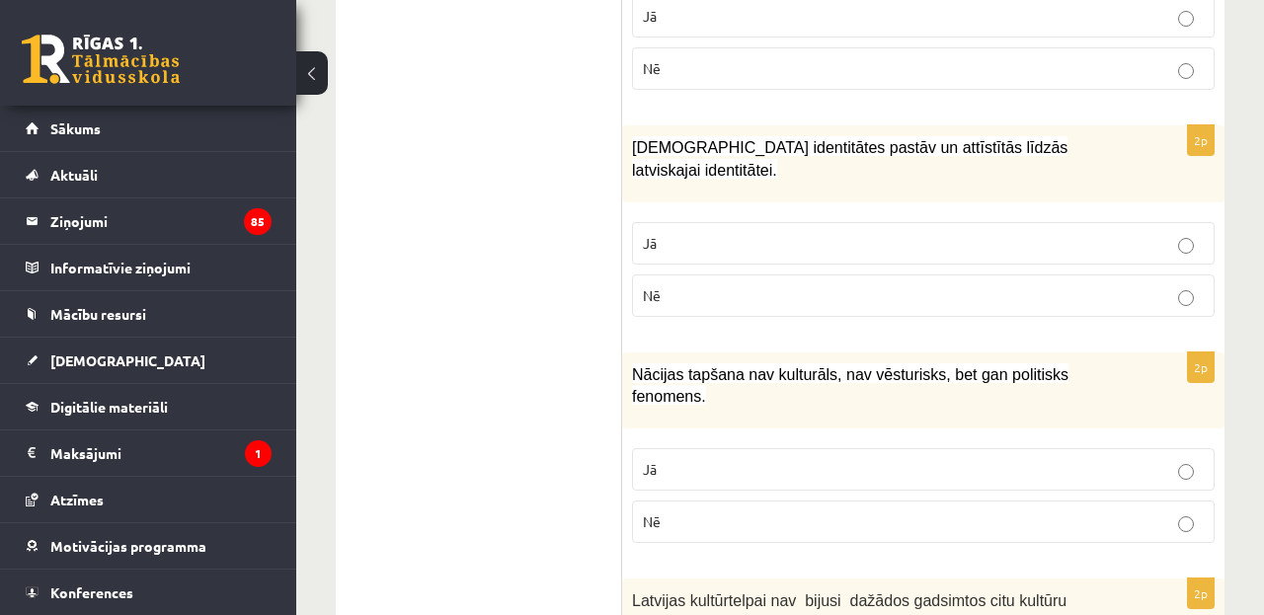
scroll to position [1628, 0]
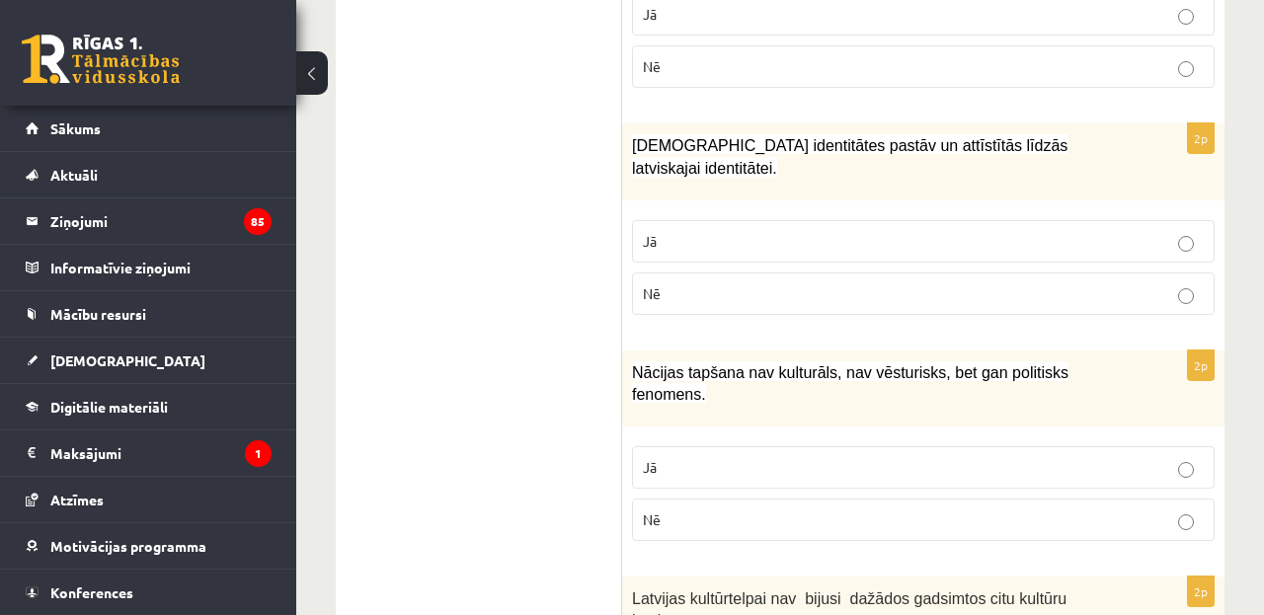
click at [737, 220] on label "Jā" at bounding box center [923, 241] width 583 height 42
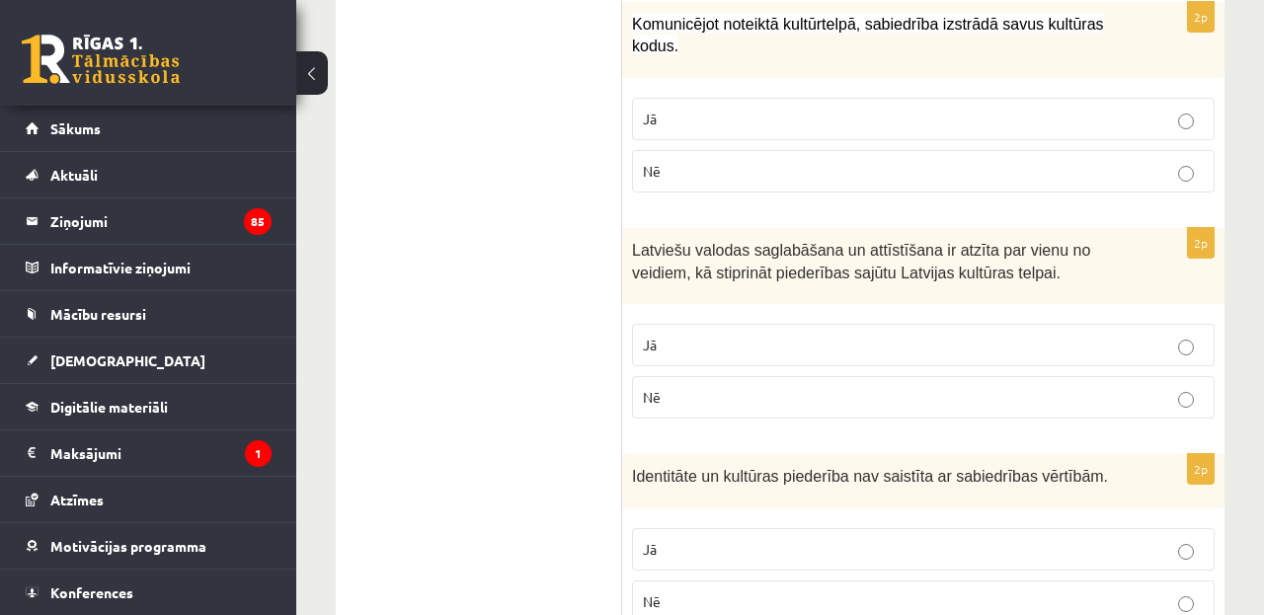
scroll to position [2434, 0]
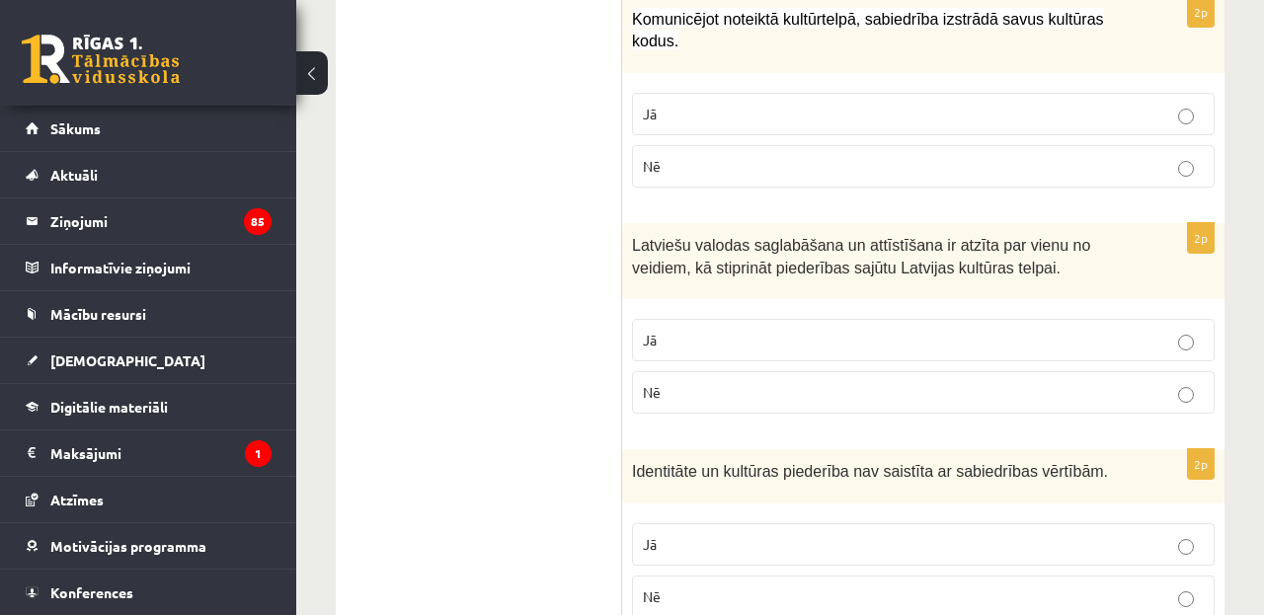
click at [741, 330] on p "Jā" at bounding box center [923, 340] width 561 height 21
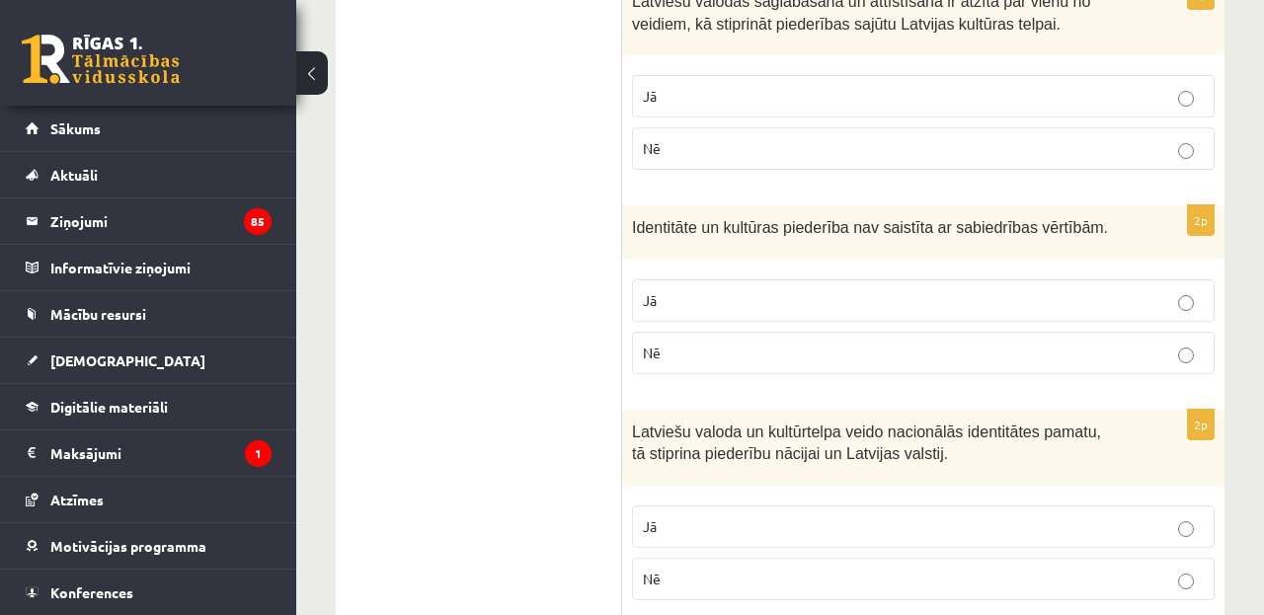
scroll to position [2693, 0]
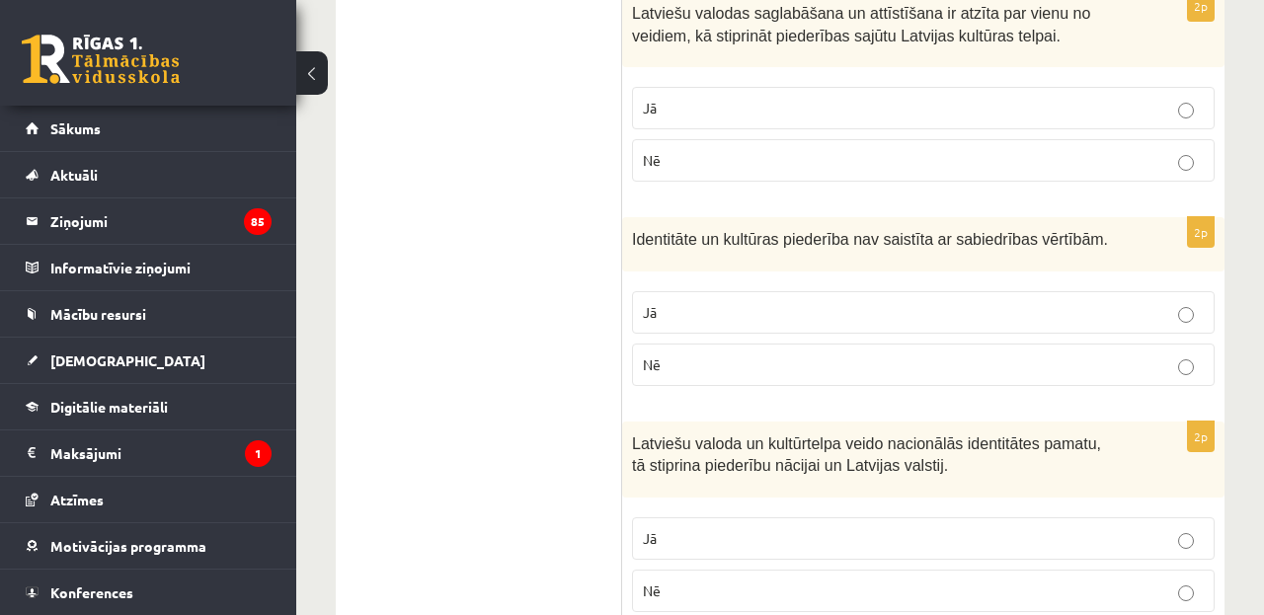
click at [834, 355] on p "Nē" at bounding box center [923, 365] width 561 height 21
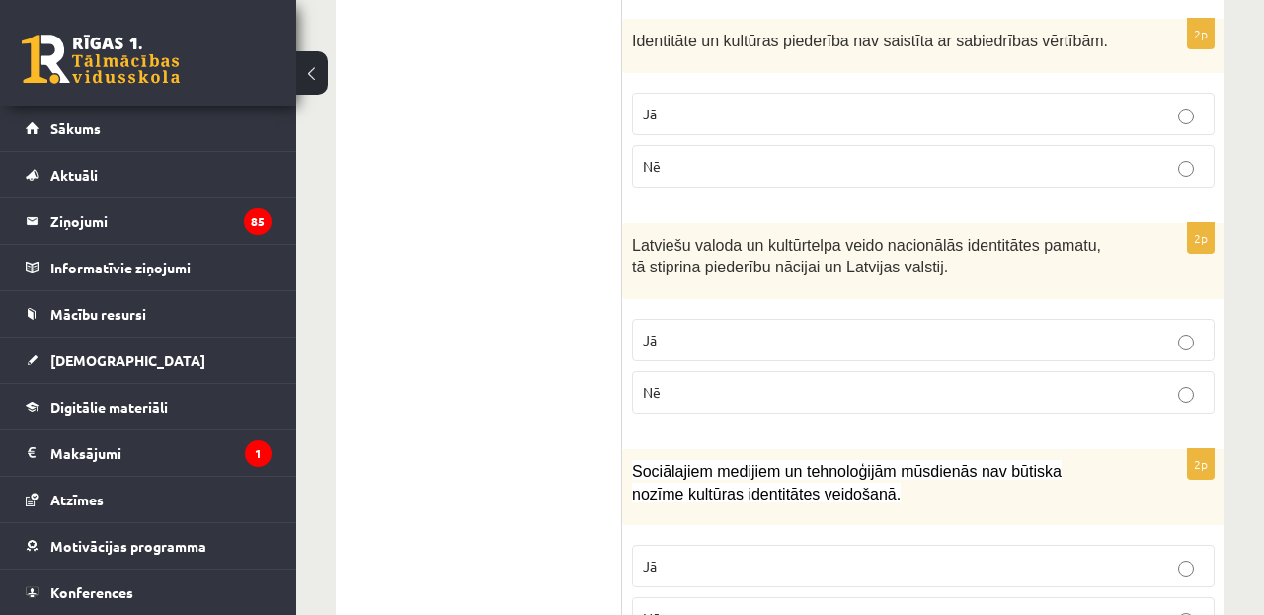
scroll to position [2867, 0]
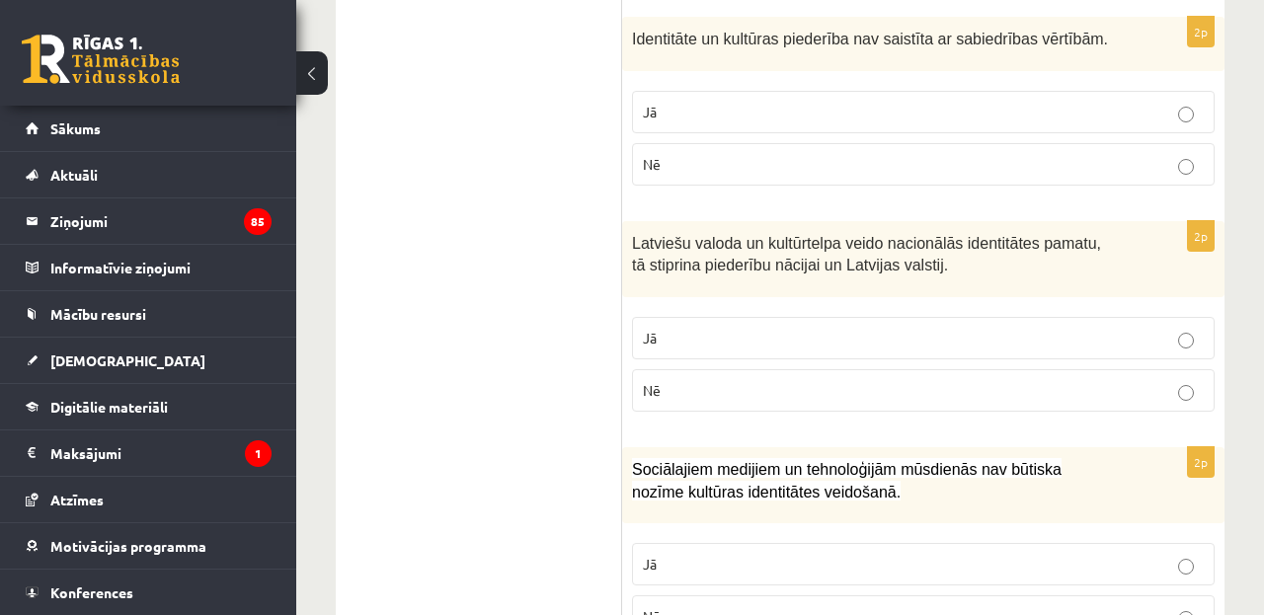
click at [822, 334] on p "Jā" at bounding box center [923, 338] width 561 height 21
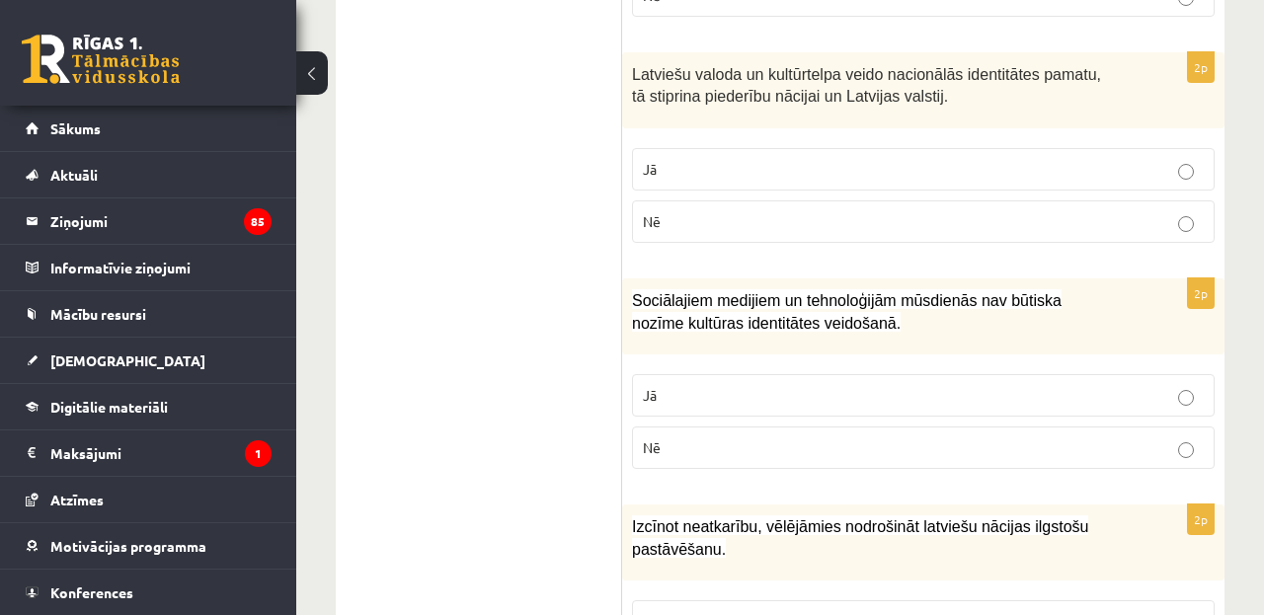
scroll to position [3037, 0]
click at [748, 437] on p "Nē" at bounding box center [923, 447] width 561 height 21
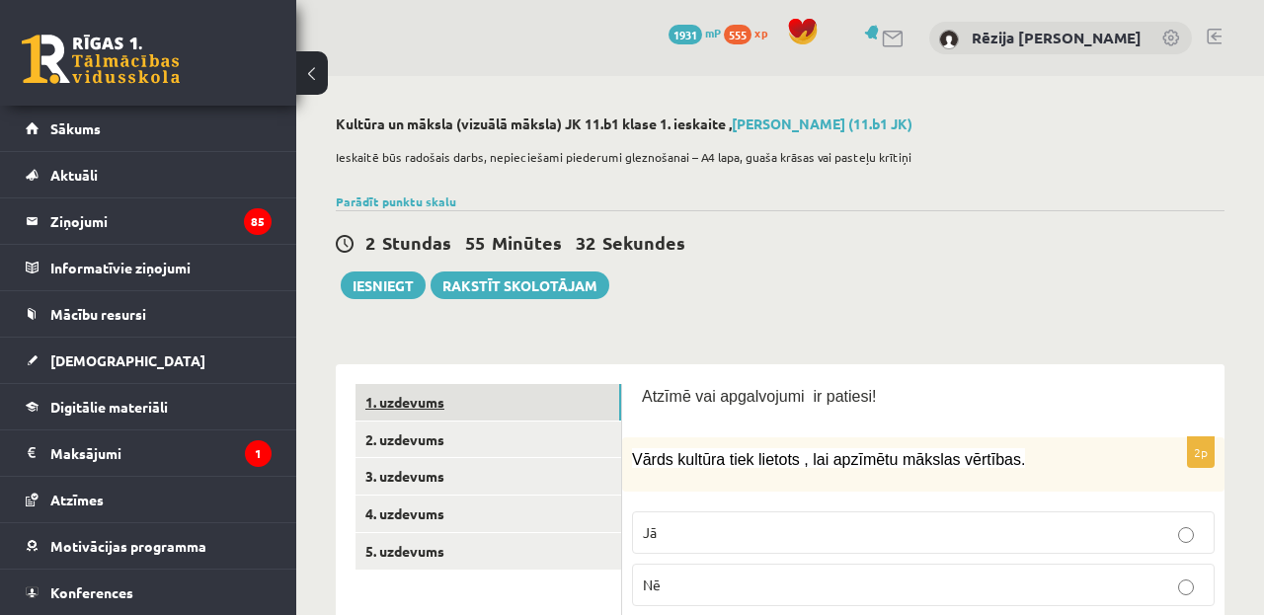
scroll to position [0, 0]
click at [450, 441] on link "2. uzdevums" at bounding box center [489, 440] width 266 height 37
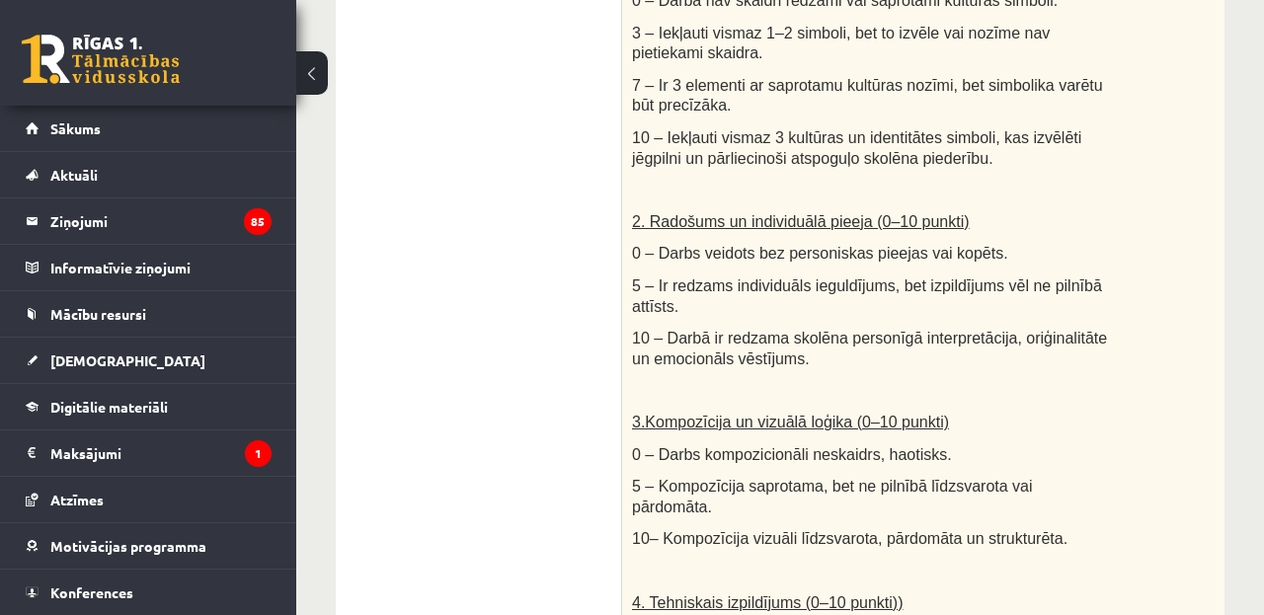
scroll to position [1112, 0]
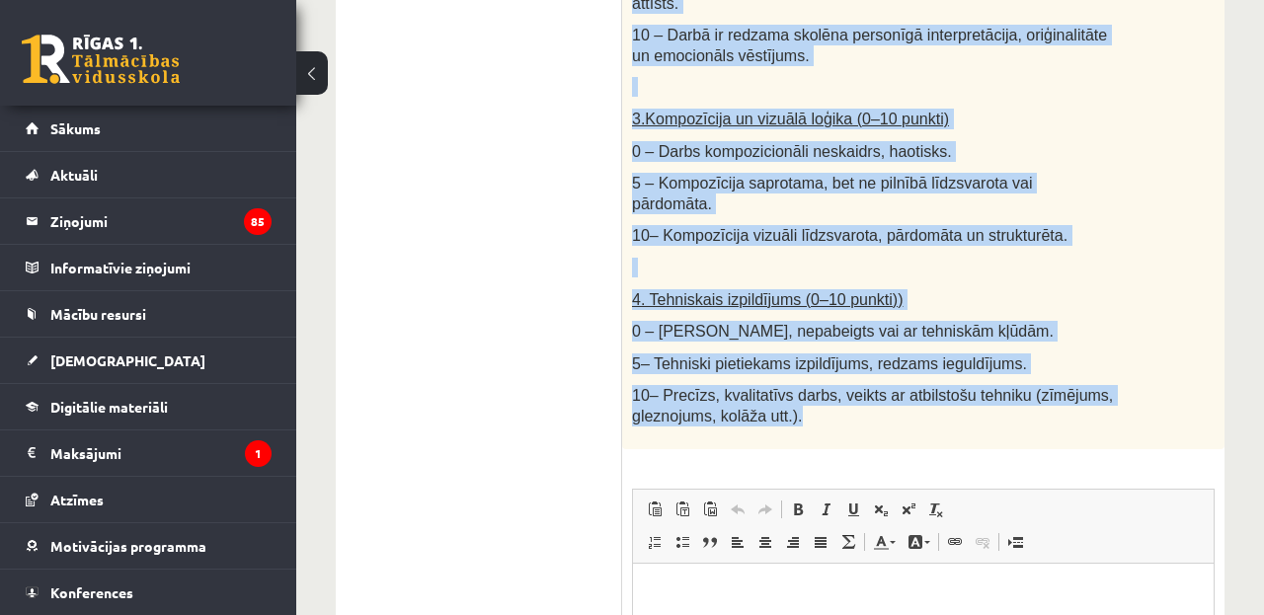
drag, startPoint x: 636, startPoint y: 411, endPoint x: 976, endPoint y: 403, distance: 339.9
copy div "Loremi dolor. Sitamet consect adipisc elits (doeiusmo, tempor inc utlabo), etd …"
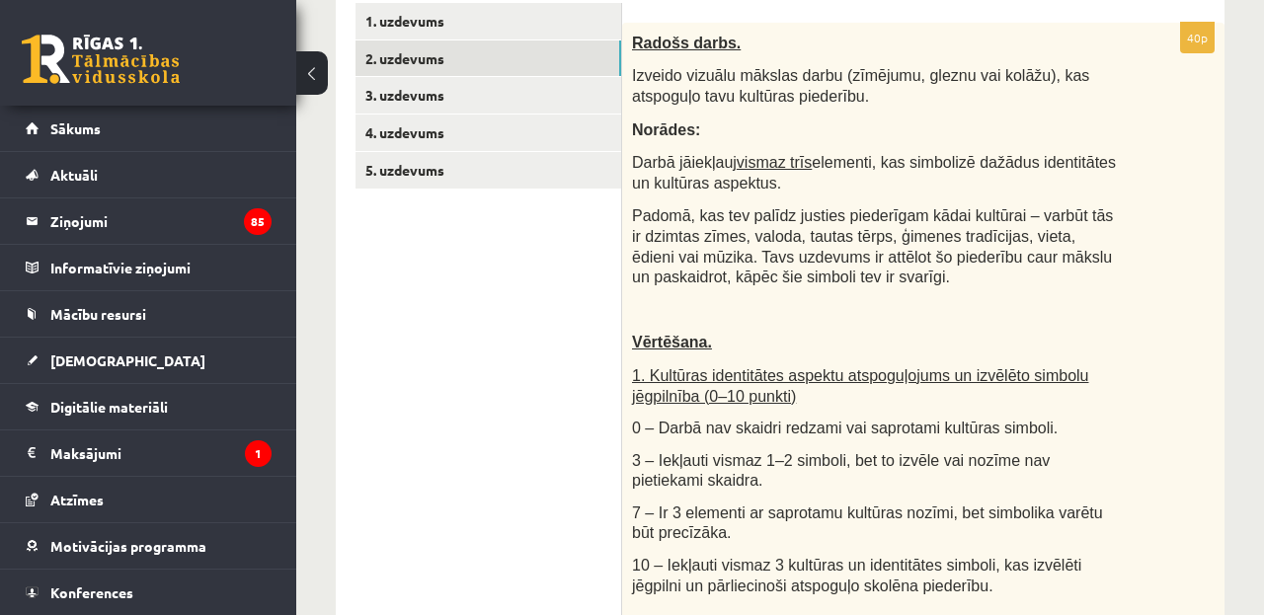
scroll to position [378, 0]
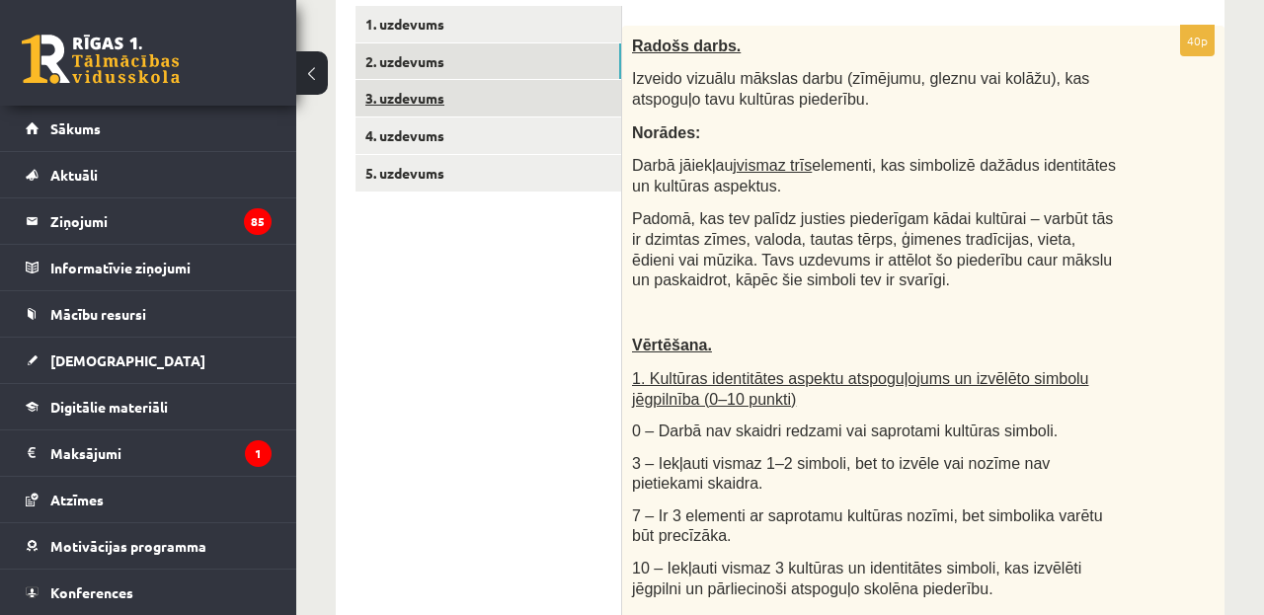
click at [505, 90] on link "3. uzdevums" at bounding box center [489, 98] width 266 height 37
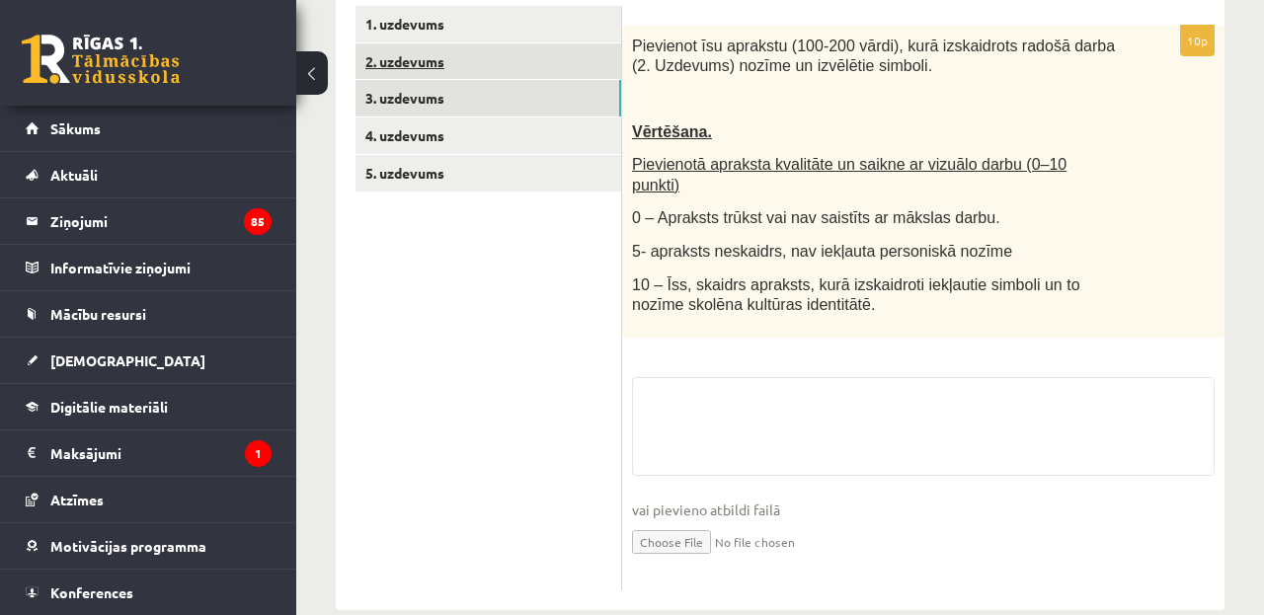
click at [538, 61] on link "2. uzdevums" at bounding box center [489, 61] width 266 height 37
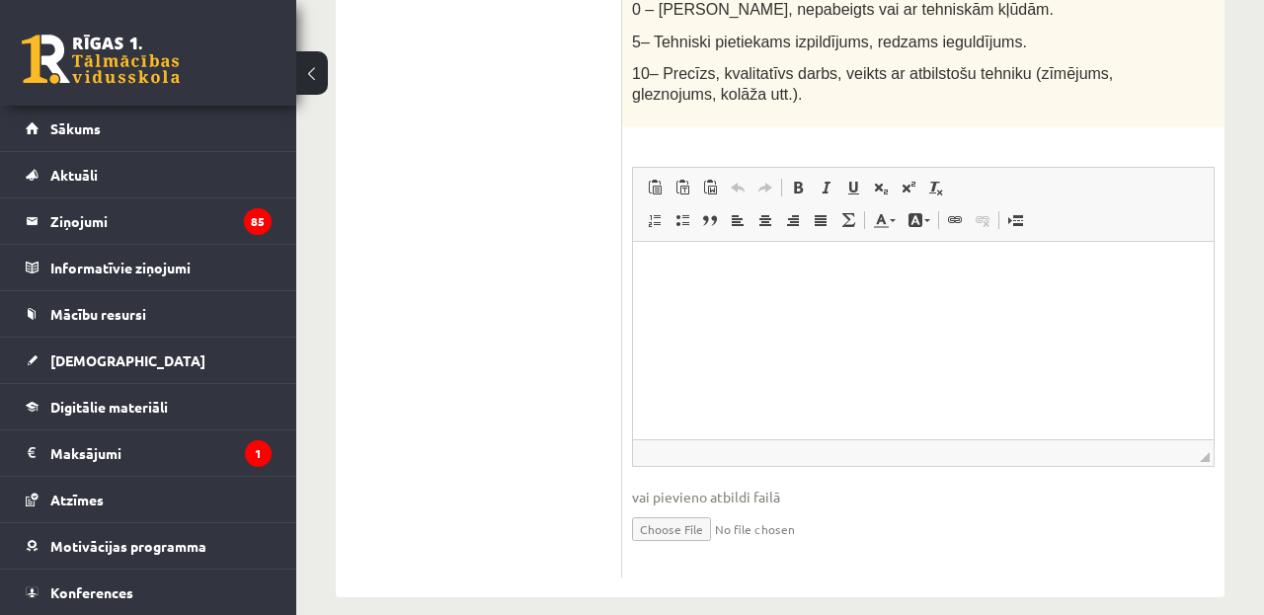
scroll to position [1432, 0]
click at [666, 510] on input "file" at bounding box center [923, 530] width 583 height 40
type input "**********"
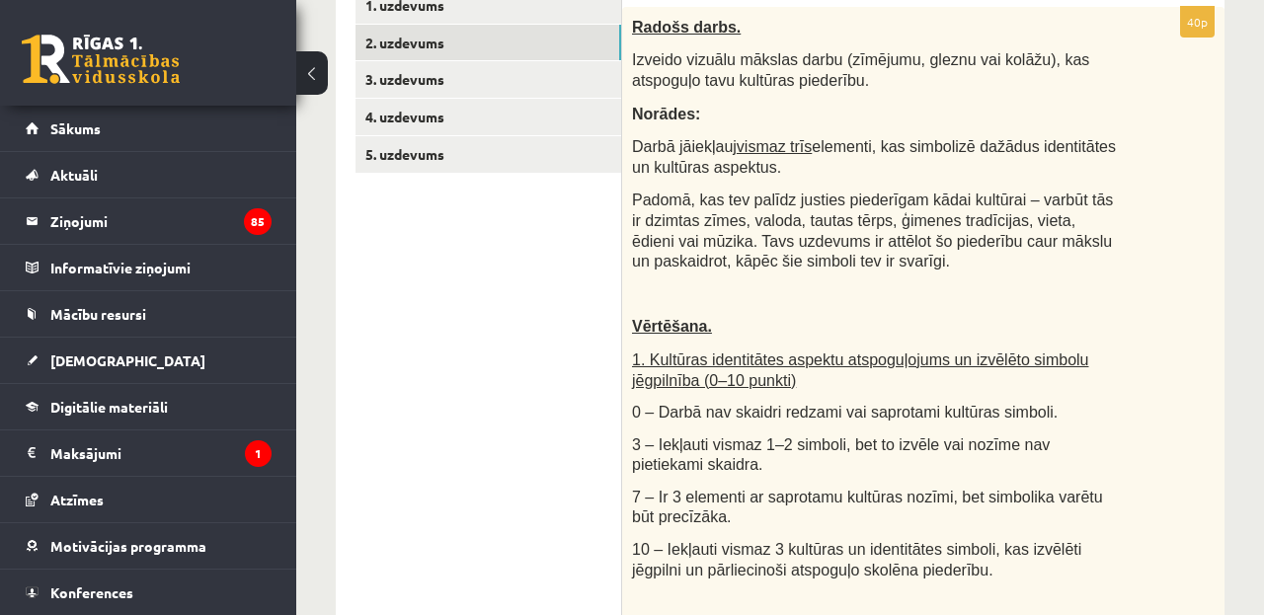
scroll to position [300, 0]
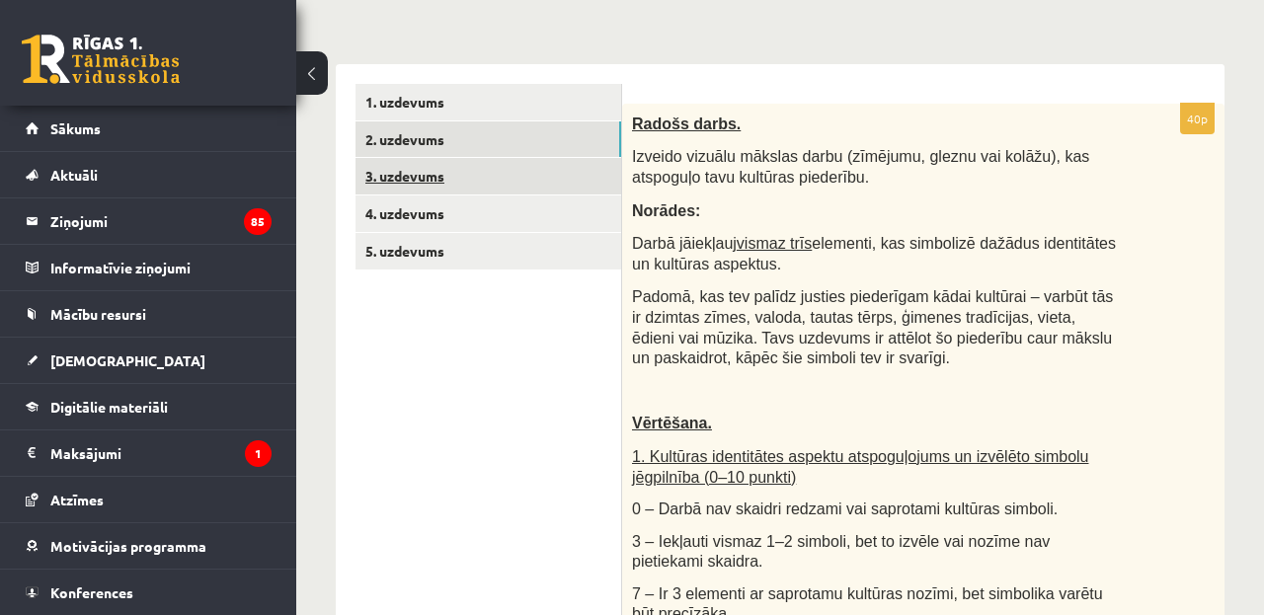
click at [473, 177] on link "3. uzdevums" at bounding box center [489, 176] width 266 height 37
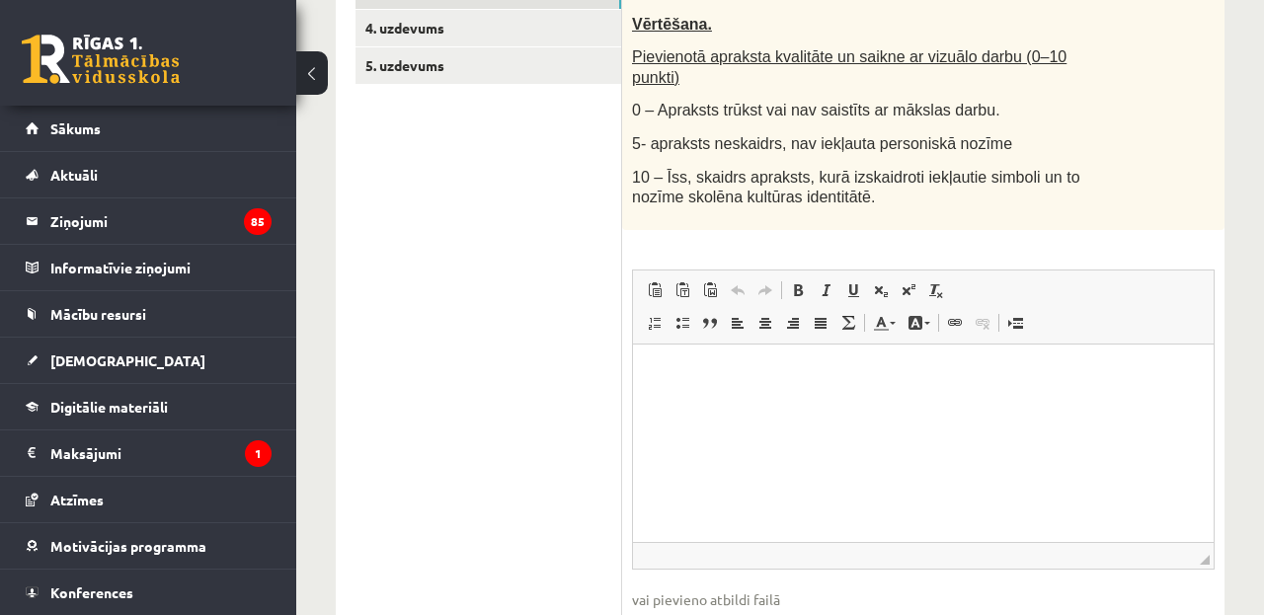
scroll to position [498, 0]
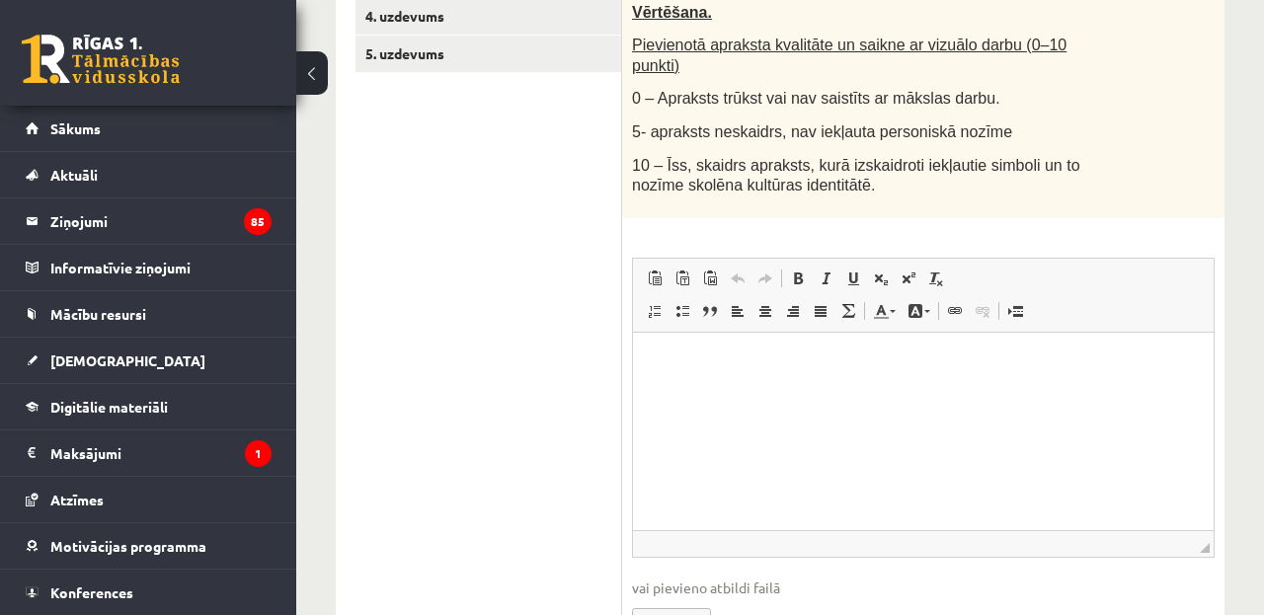
click at [731, 392] on html at bounding box center [923, 362] width 581 height 60
click at [980, 357] on p "**********" at bounding box center [923, 362] width 541 height 20
click at [993, 359] on p "**********" at bounding box center [923, 362] width 541 height 20
click at [986, 362] on p "**********" at bounding box center [923, 362] width 541 height 20
click at [1110, 355] on p "**********" at bounding box center [923, 362] width 541 height 20
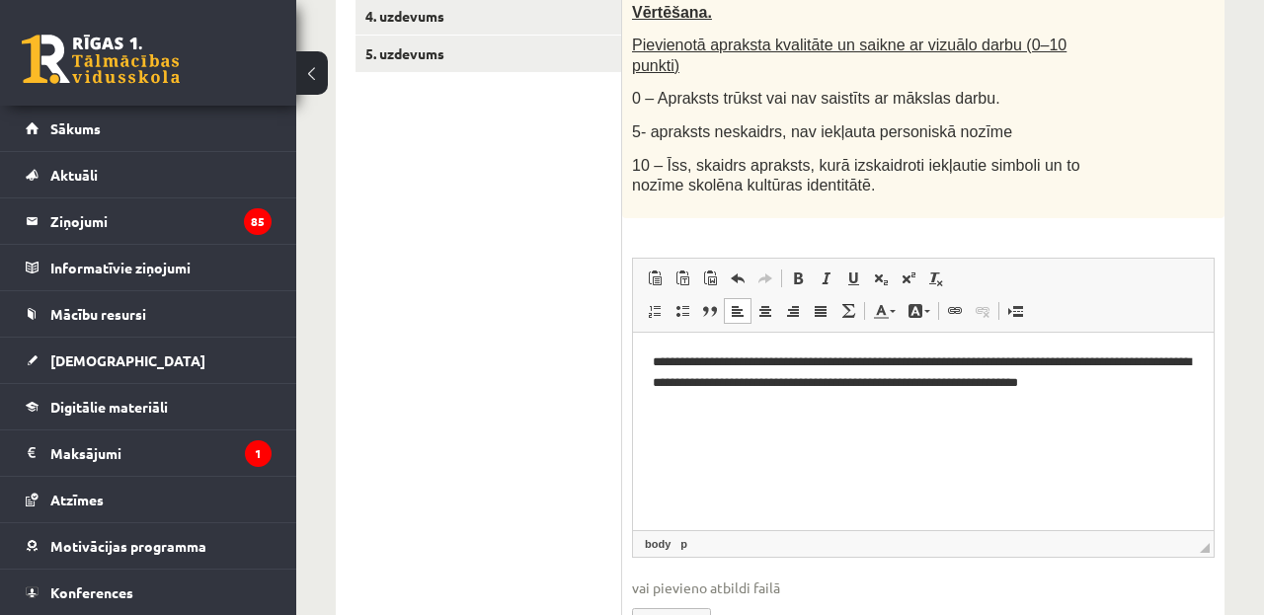
click at [1182, 382] on p "**********" at bounding box center [923, 381] width 541 height 59
click at [882, 409] on p "**********" at bounding box center [923, 381] width 541 height 59
click at [776, 402] on p "**********" at bounding box center [923, 381] width 541 height 59
click at [783, 400] on p "**********" at bounding box center [923, 381] width 541 height 59
click at [1004, 402] on p "**********" at bounding box center [923, 381] width 541 height 59
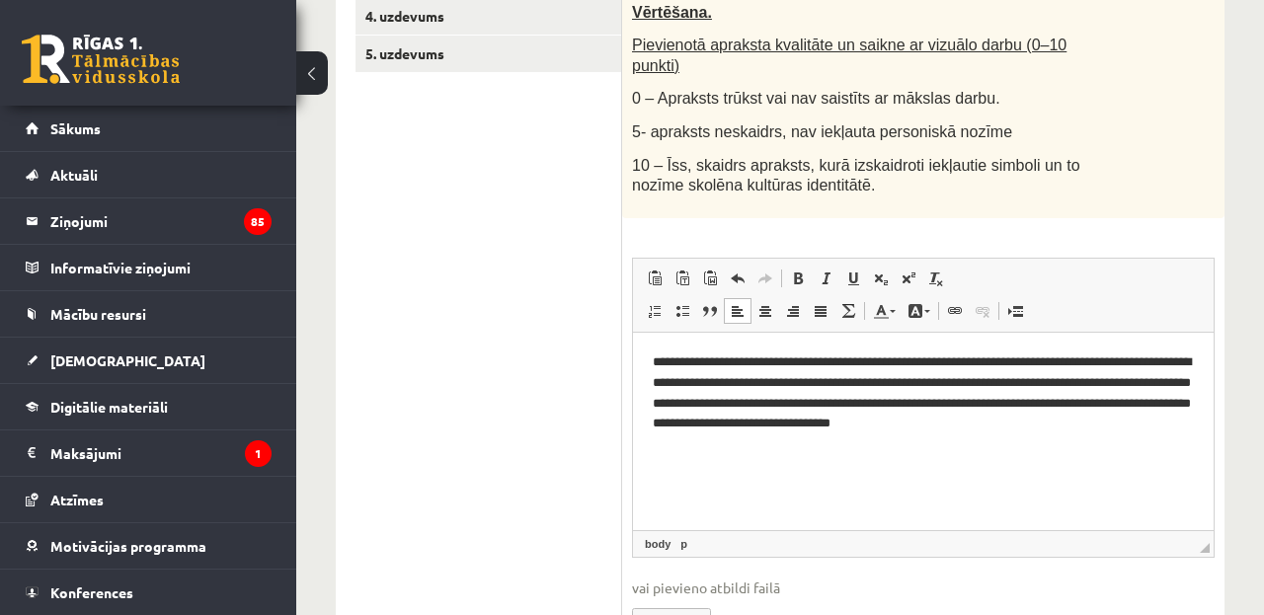
click at [1071, 430] on p "**********" at bounding box center [923, 401] width 541 height 99
click at [1077, 422] on p "**********" at bounding box center [923, 401] width 541 height 99
click at [839, 454] on html "**********" at bounding box center [923, 401] width 581 height 138
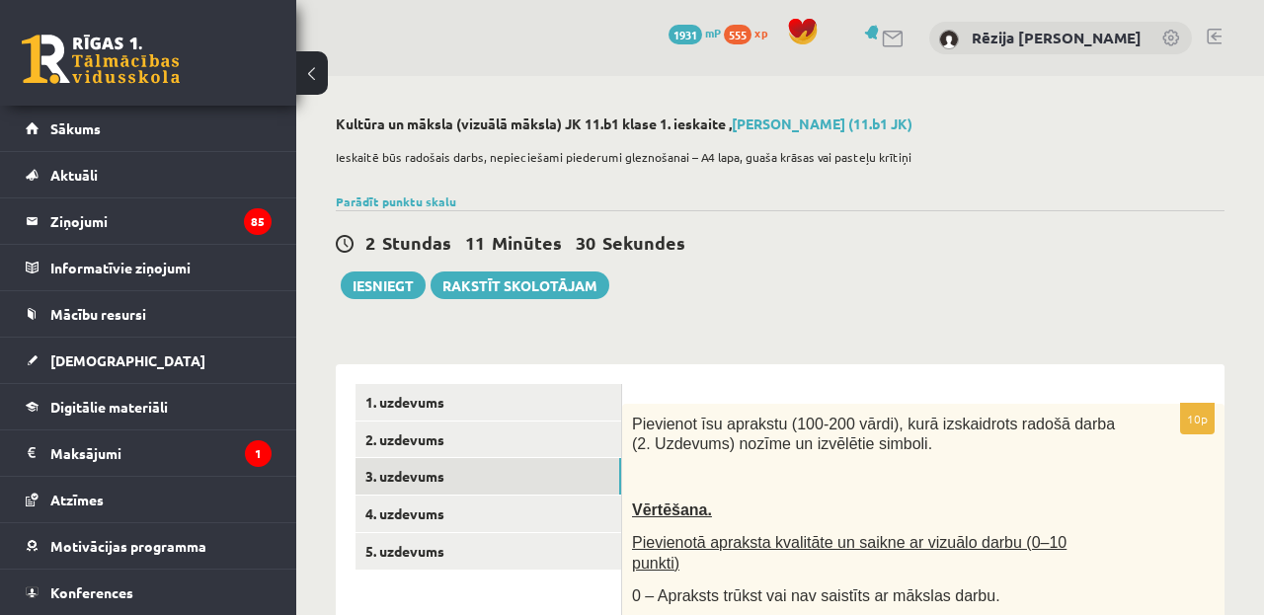
scroll to position [0, 0]
